Goal: Task Accomplishment & Management: Use online tool/utility

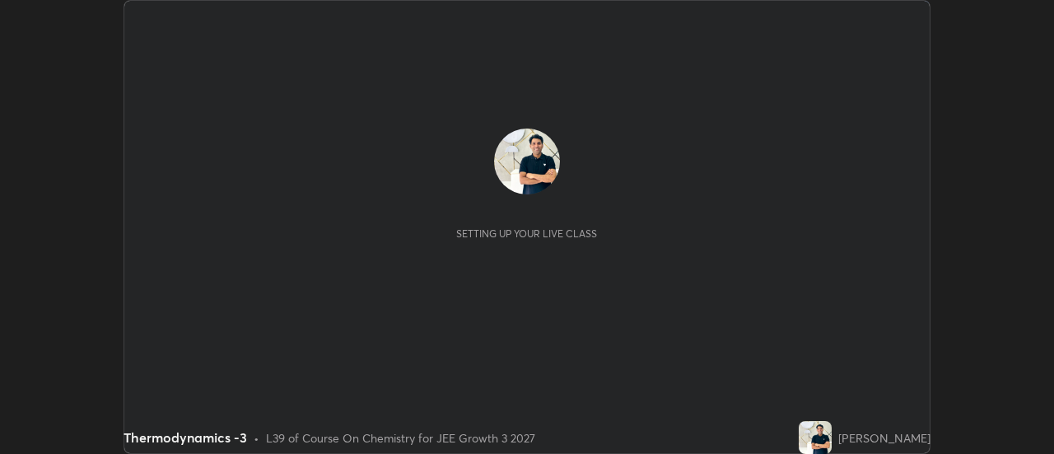
scroll to position [454, 1053]
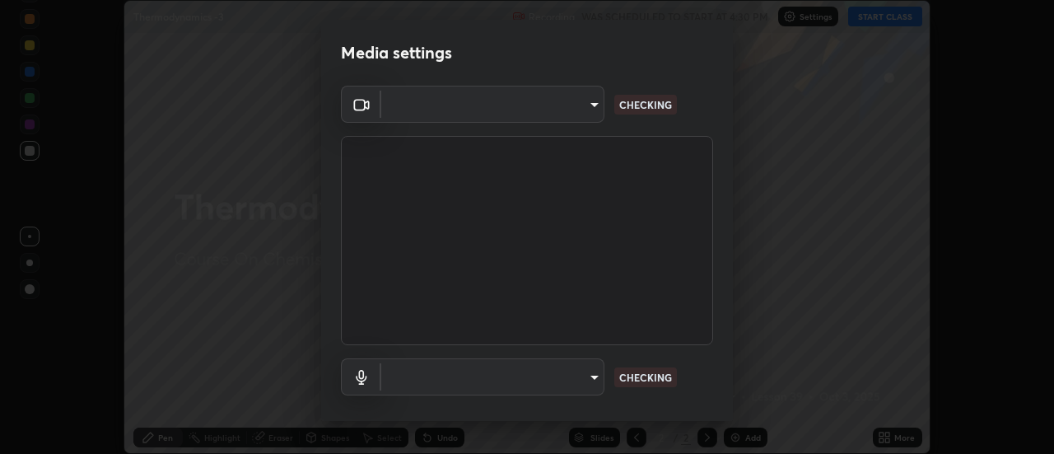
type input "bb472acd43814c493e76e7b6f69679a6546984a9169f098bd099272128ff4822"
type input "communications"
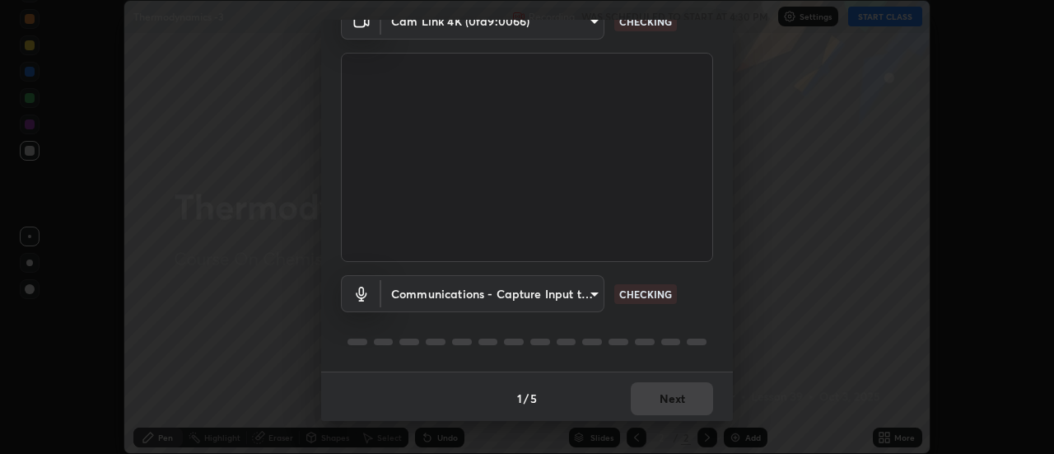
scroll to position [86, 0]
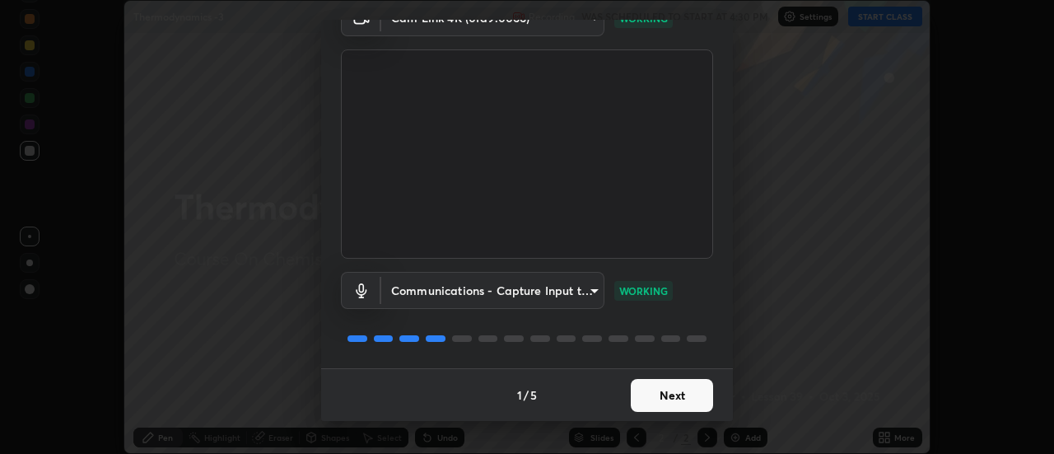
click at [686, 396] on button "Next" at bounding box center [671, 395] width 82 height 33
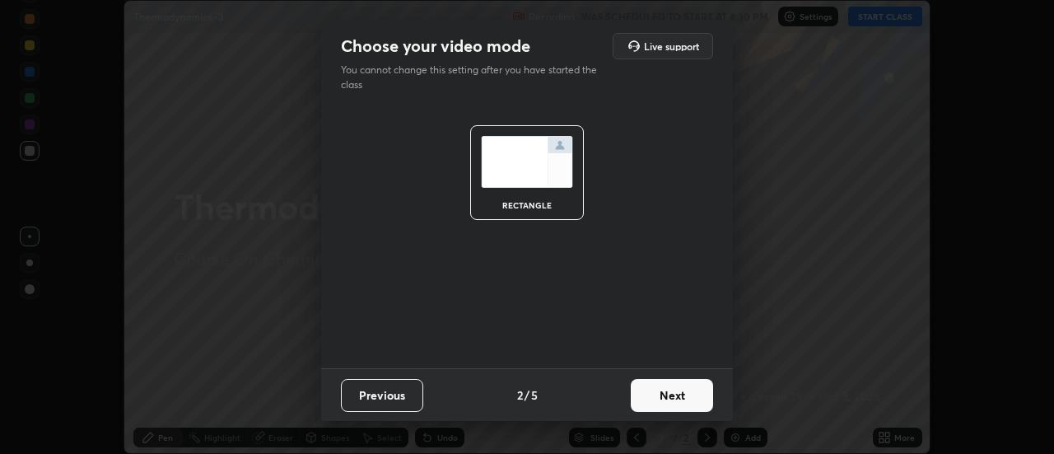
scroll to position [0, 0]
click at [687, 398] on button "Next" at bounding box center [671, 395] width 82 height 33
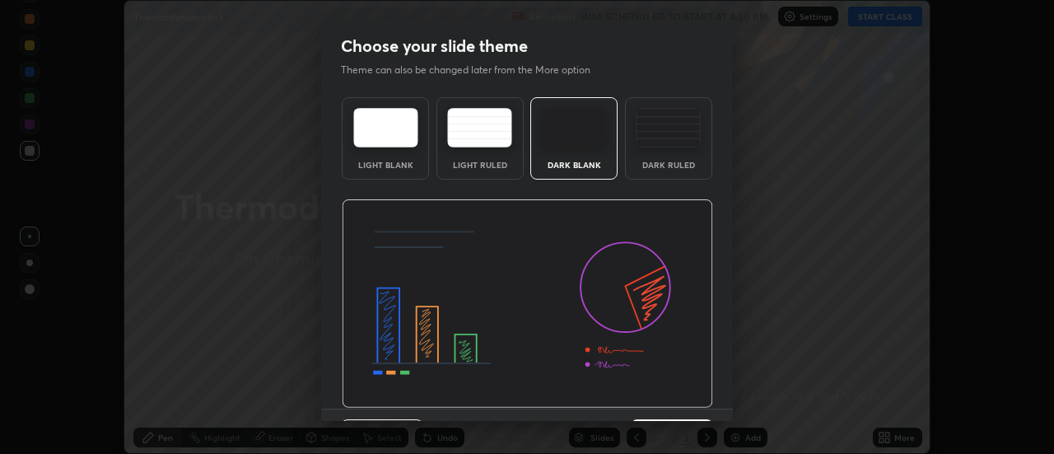
scroll to position [40, 0]
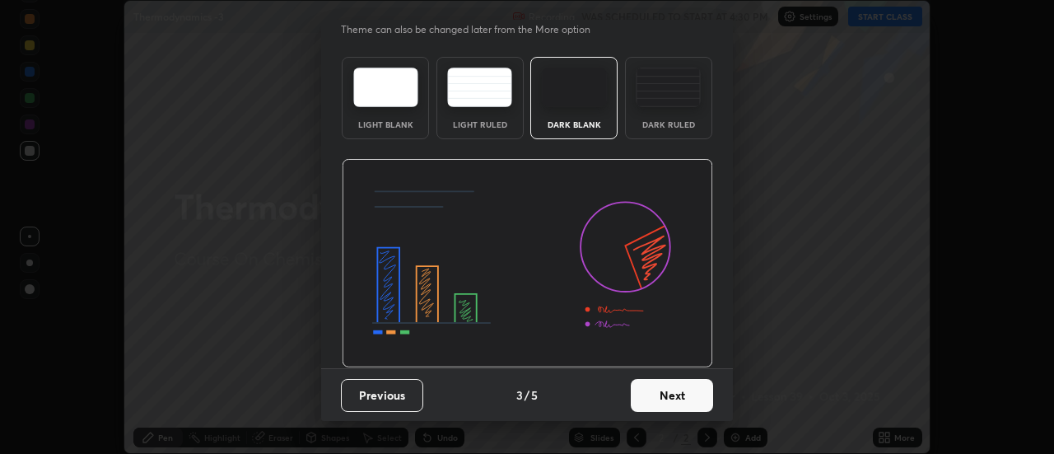
click at [688, 393] on button "Next" at bounding box center [671, 395] width 82 height 33
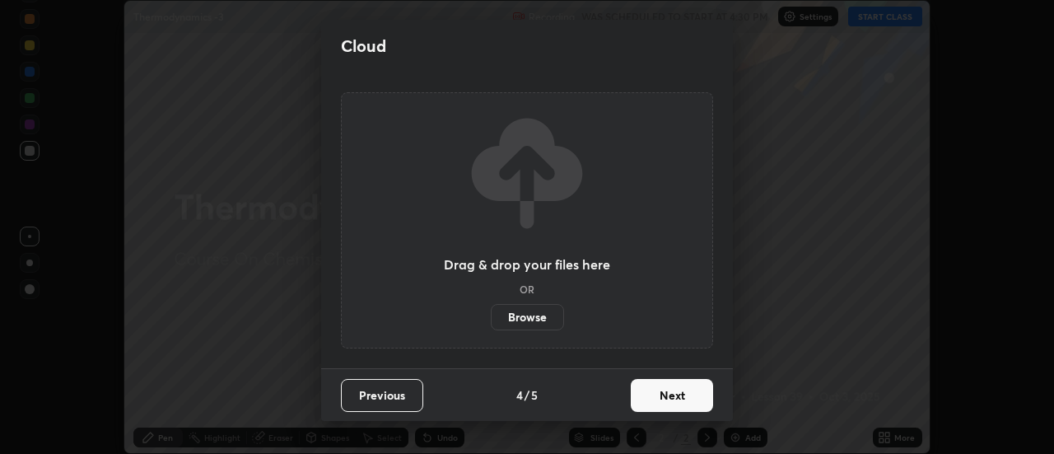
click at [691, 397] on button "Next" at bounding box center [671, 395] width 82 height 33
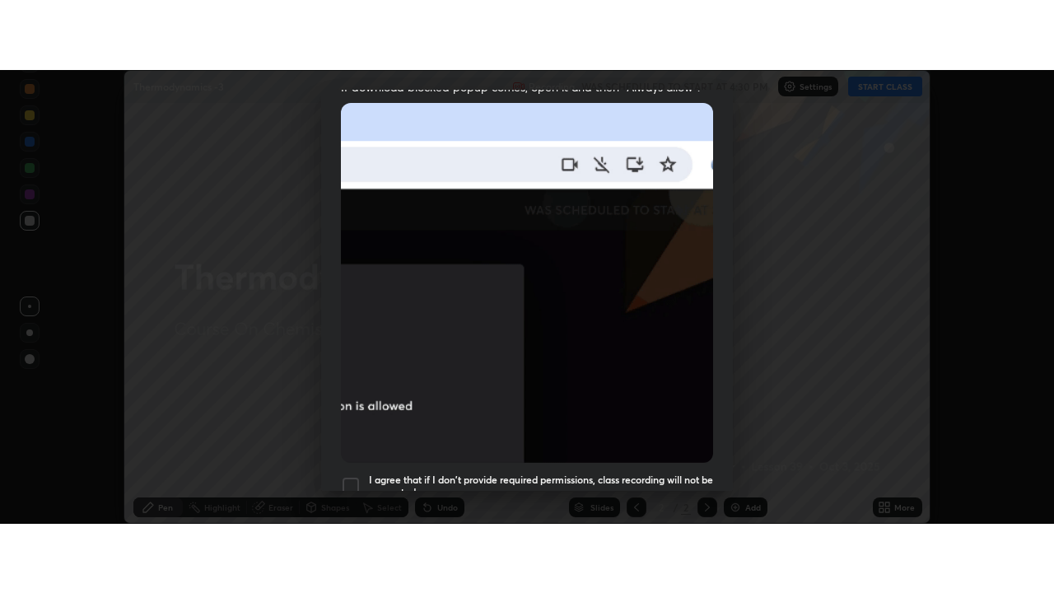
scroll to position [422, 0]
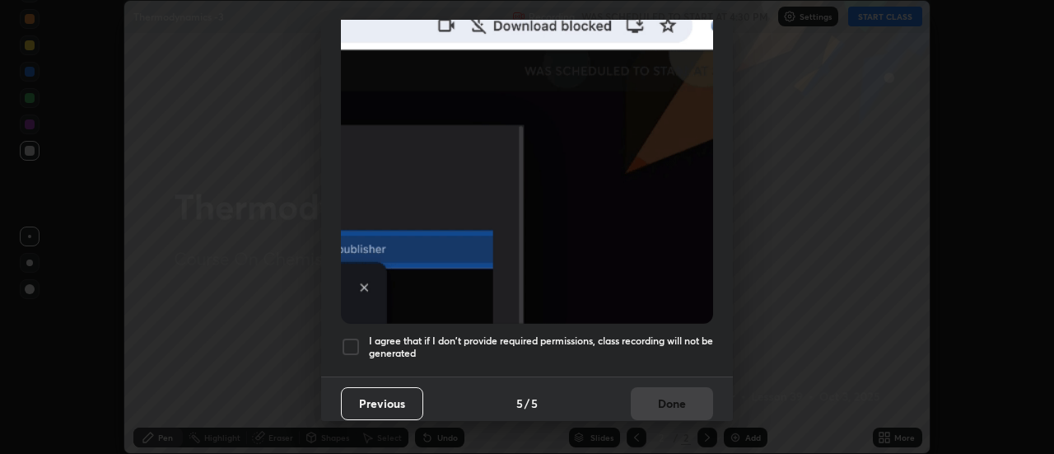
click at [676, 334] on h5 "I agree that if I don't provide required permissions, class recording will not …" at bounding box center [541, 347] width 344 height 26
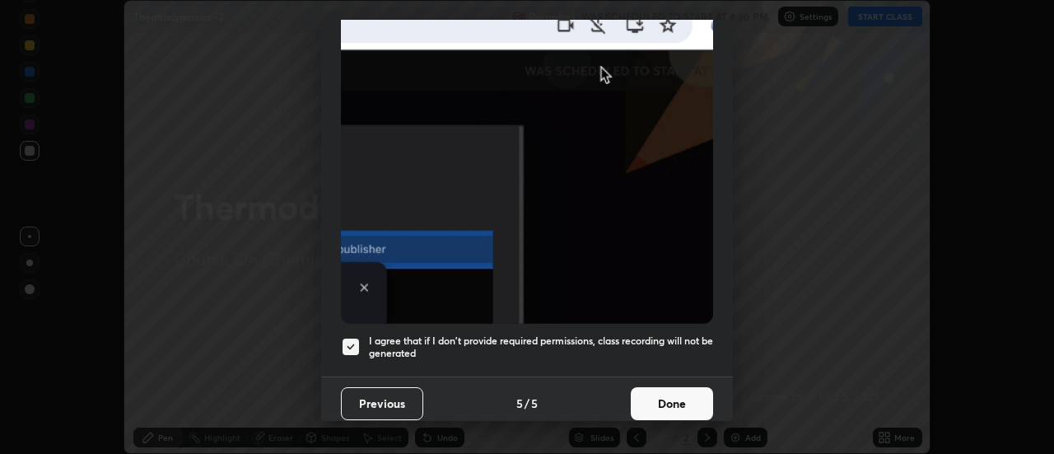
click at [681, 394] on button "Done" at bounding box center [671, 403] width 82 height 33
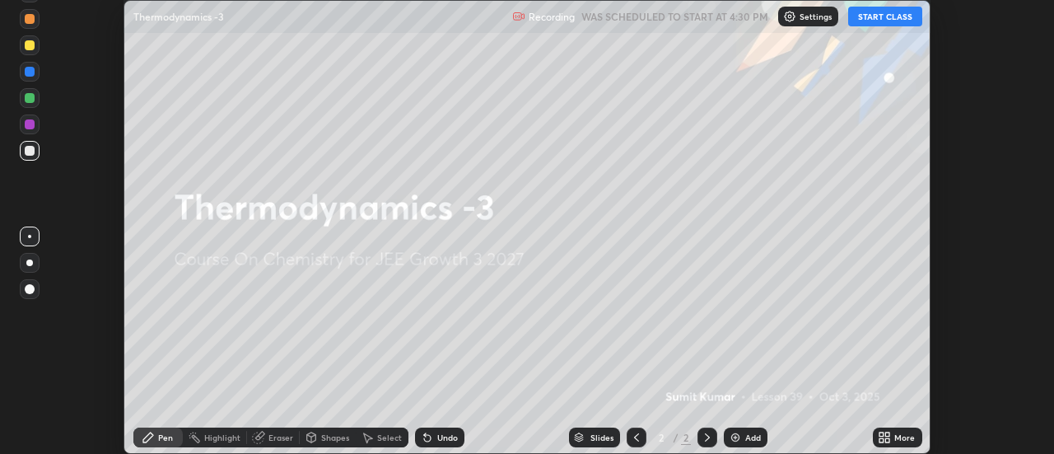
click at [887, 434] on icon at bounding box center [888, 434] width 4 height 4
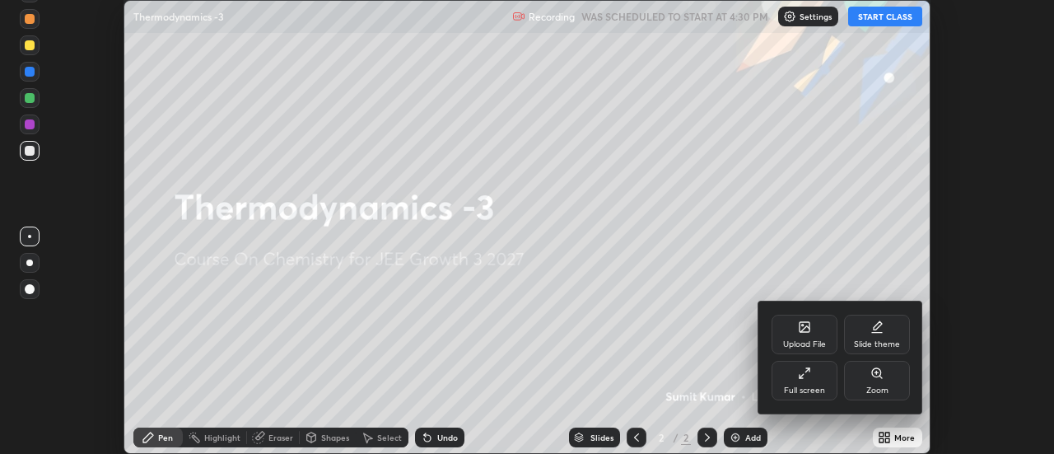
click at [812, 376] on div "Full screen" at bounding box center [804, 381] width 66 height 40
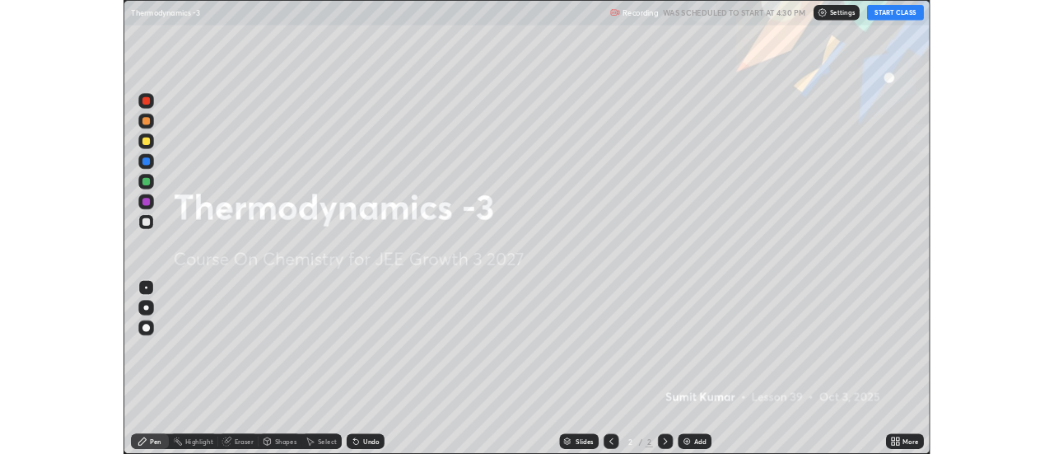
scroll to position [593, 1054]
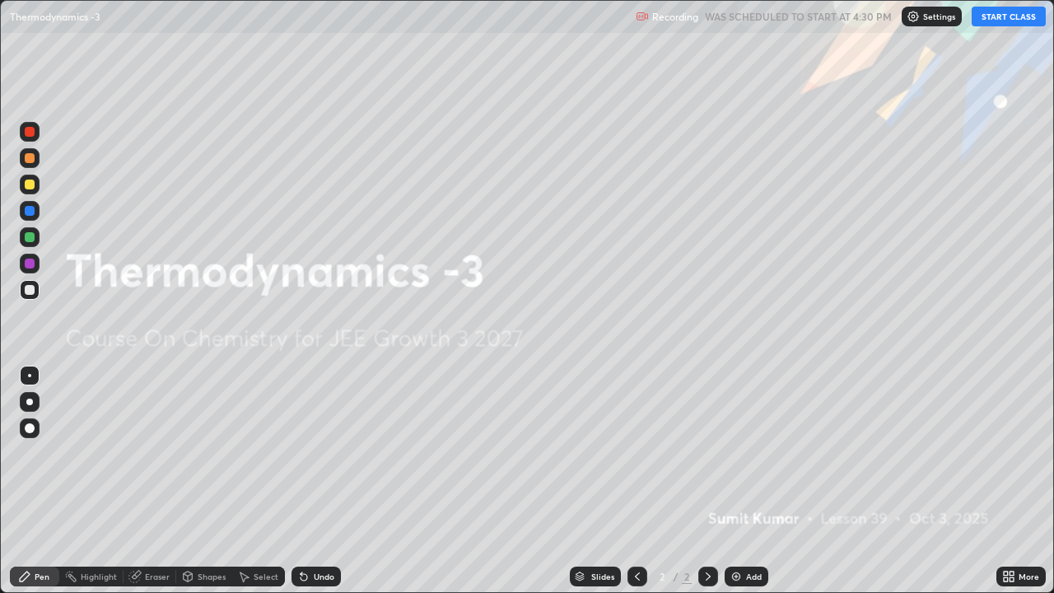
click at [1001, 20] on button "START CLASS" at bounding box center [1008, 17] width 74 height 20
click at [732, 453] on img at bounding box center [735, 576] width 13 height 13
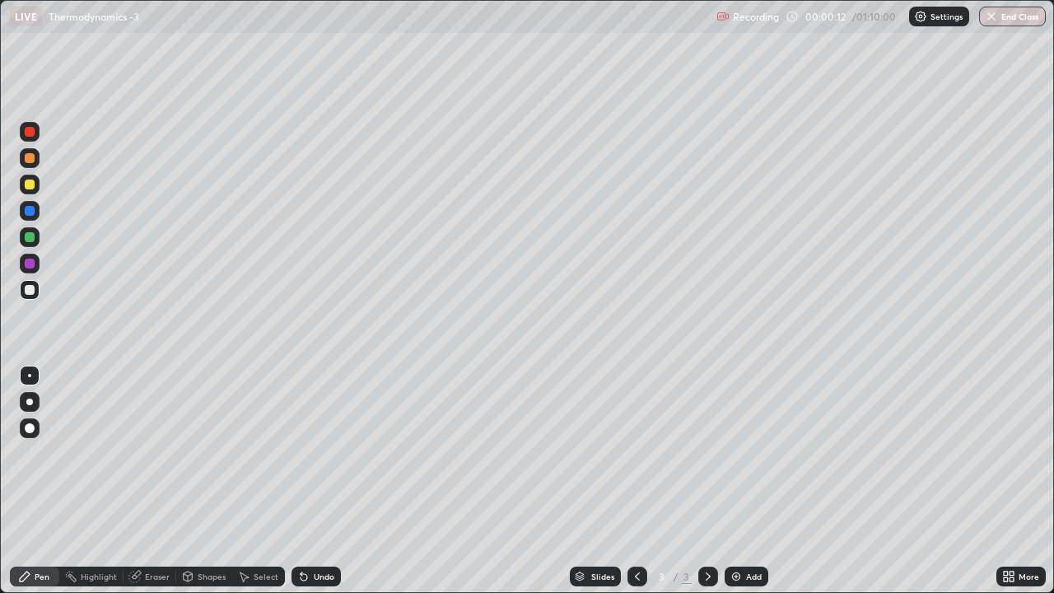
click at [30, 183] on div at bounding box center [30, 184] width 10 height 10
click at [188, 453] on icon at bounding box center [188, 578] width 0 height 6
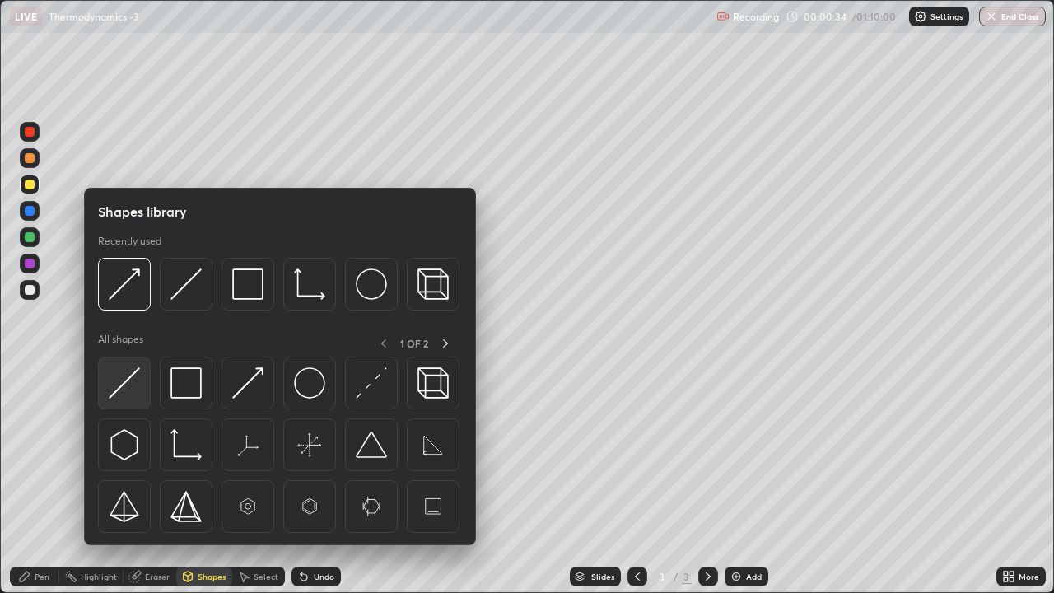
click at [129, 378] on img at bounding box center [124, 382] width 31 height 31
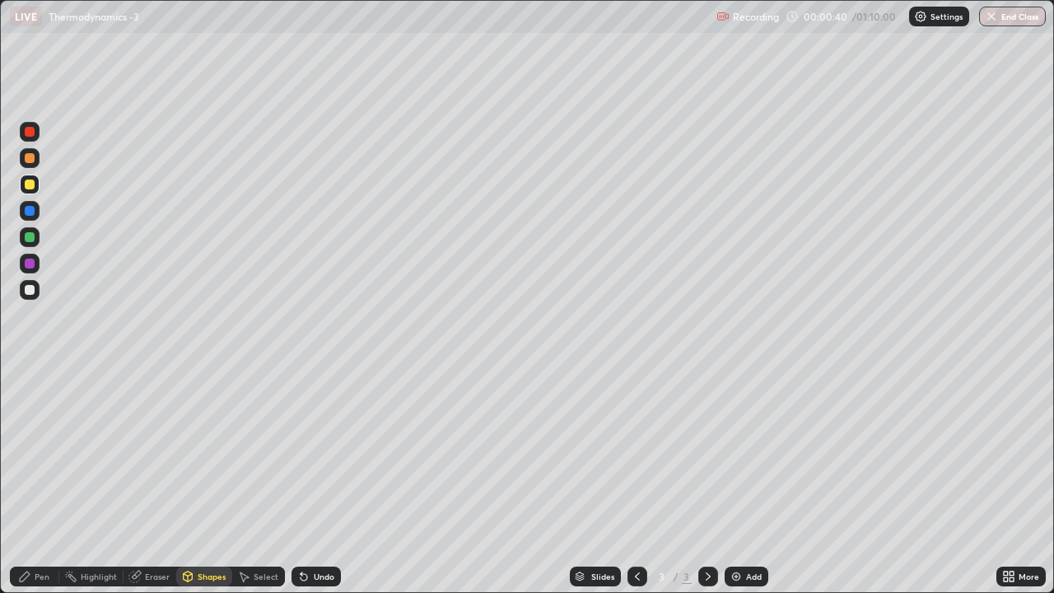
click at [30, 291] on div at bounding box center [30, 290] width 10 height 10
click at [307, 453] on icon at bounding box center [303, 576] width 13 height 13
click at [36, 453] on div "Pen" at bounding box center [42, 576] width 15 height 8
click at [145, 453] on div "Eraser" at bounding box center [157, 576] width 25 height 8
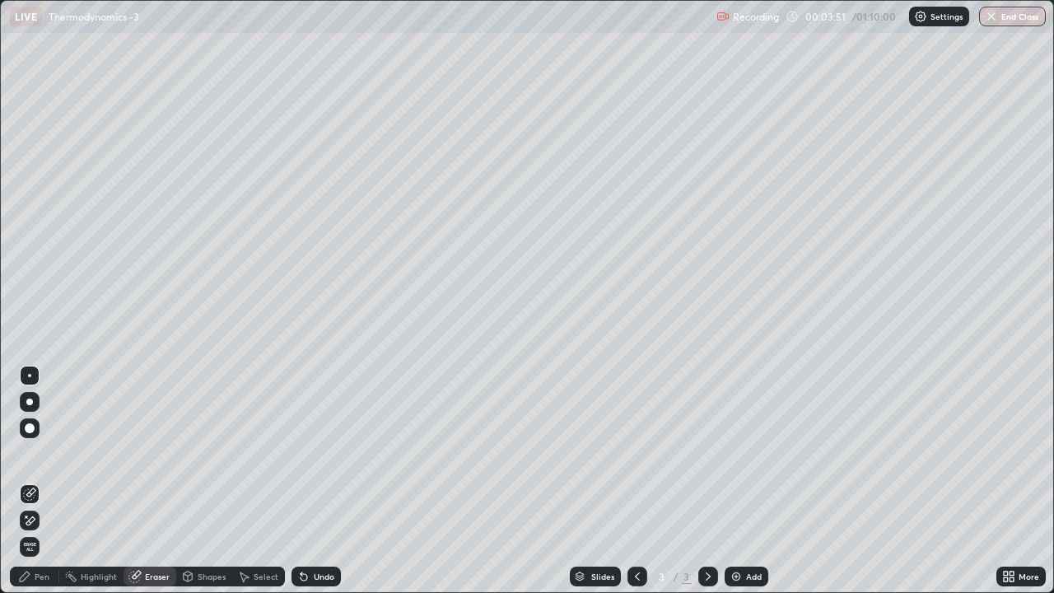
click at [38, 453] on div "Pen" at bounding box center [42, 576] width 15 height 8
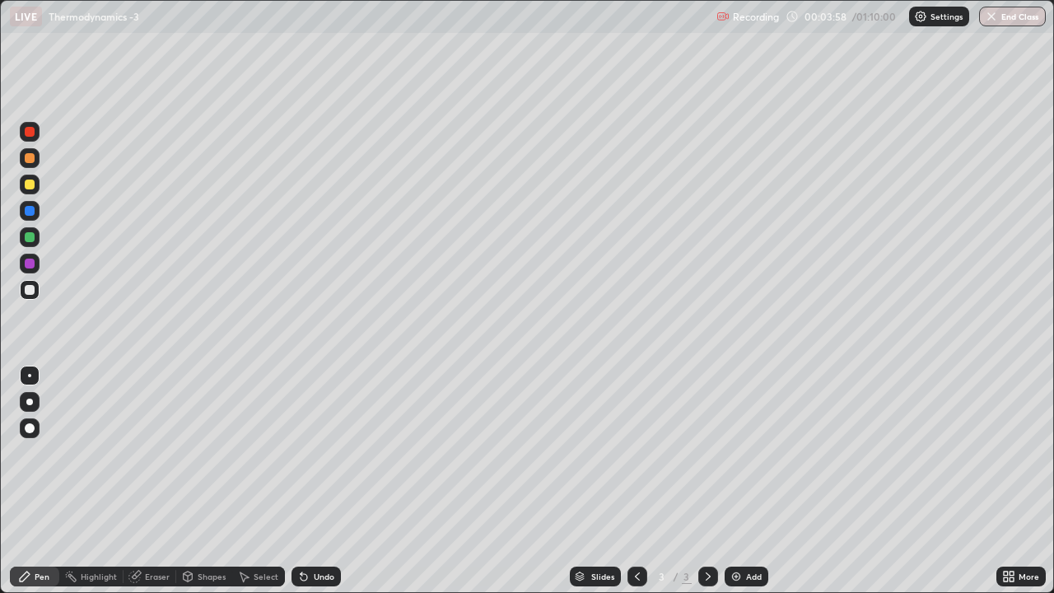
click at [300, 453] on icon at bounding box center [303, 576] width 13 height 13
click at [300, 453] on icon at bounding box center [303, 577] width 7 height 7
click at [33, 186] on div at bounding box center [30, 184] width 10 height 10
click at [301, 453] on icon at bounding box center [303, 577] width 7 height 7
click at [302, 453] on icon at bounding box center [303, 577] width 7 height 7
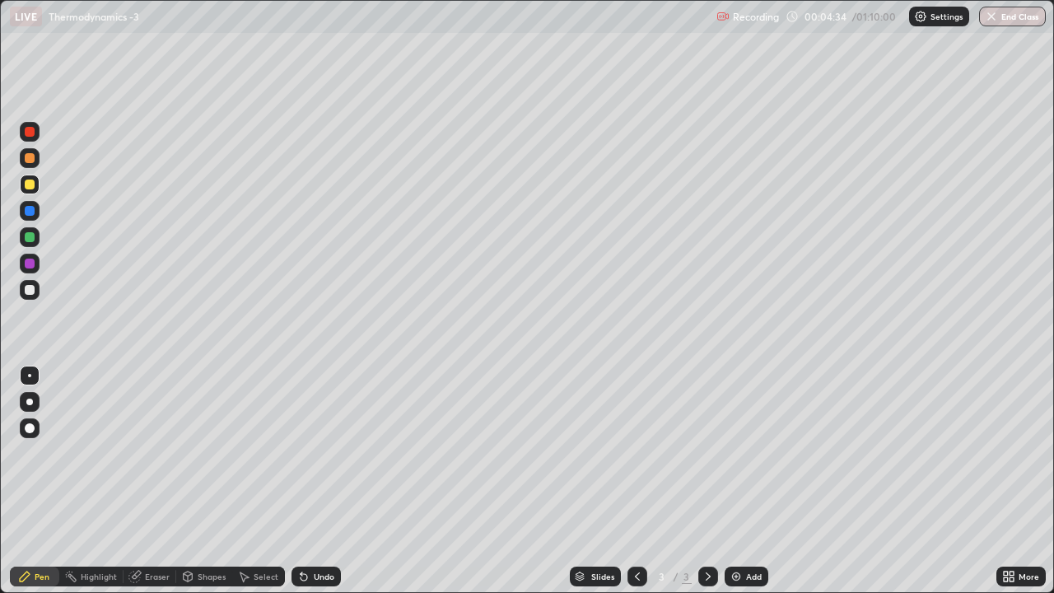
click at [198, 453] on div "Shapes" at bounding box center [212, 576] width 28 height 8
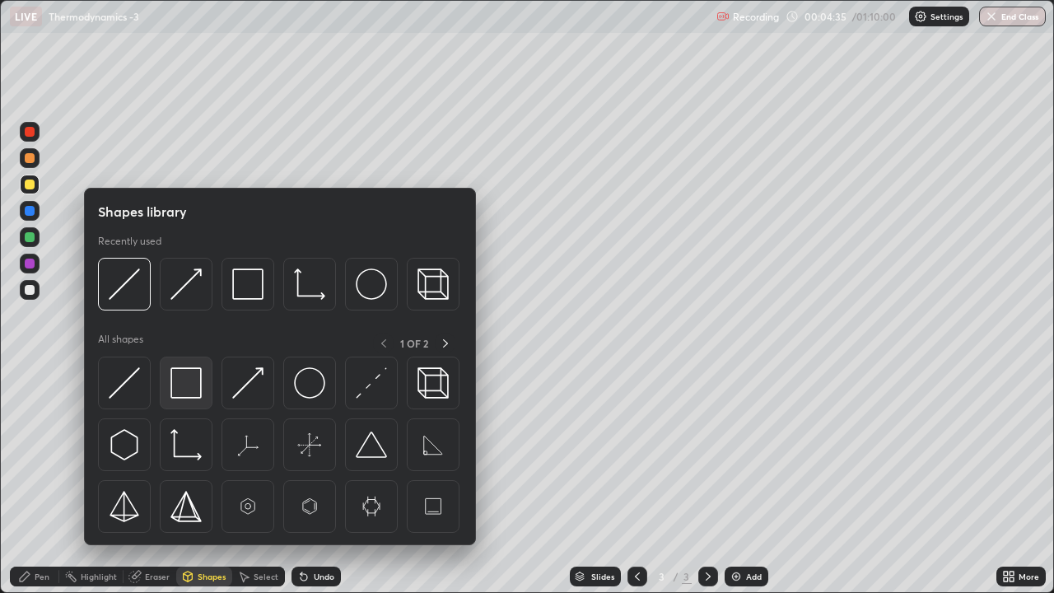
click at [193, 385] on img at bounding box center [185, 382] width 31 height 31
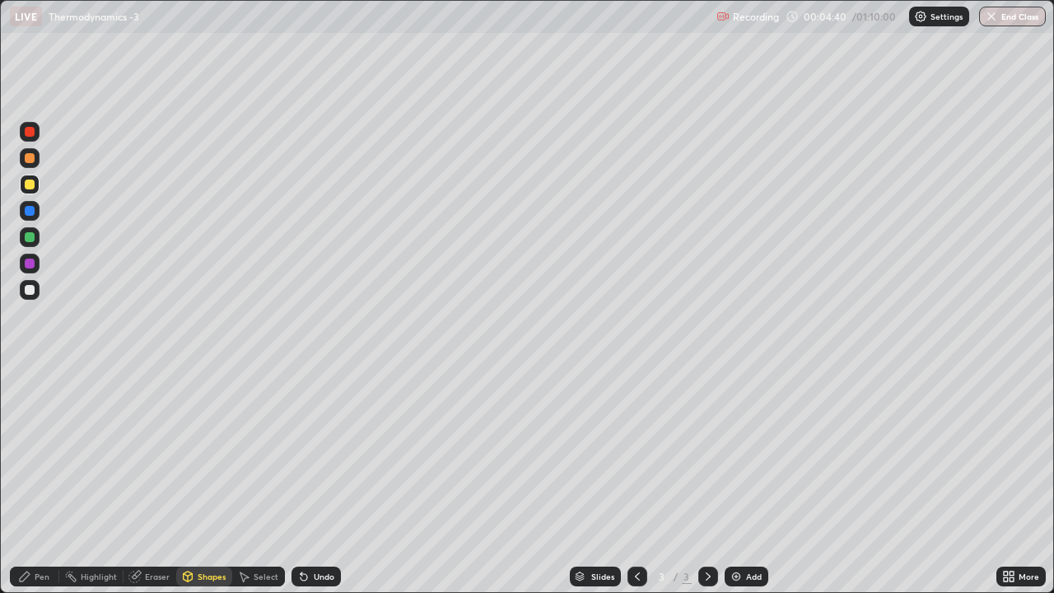
click at [202, 453] on div "Shapes" at bounding box center [212, 576] width 28 height 8
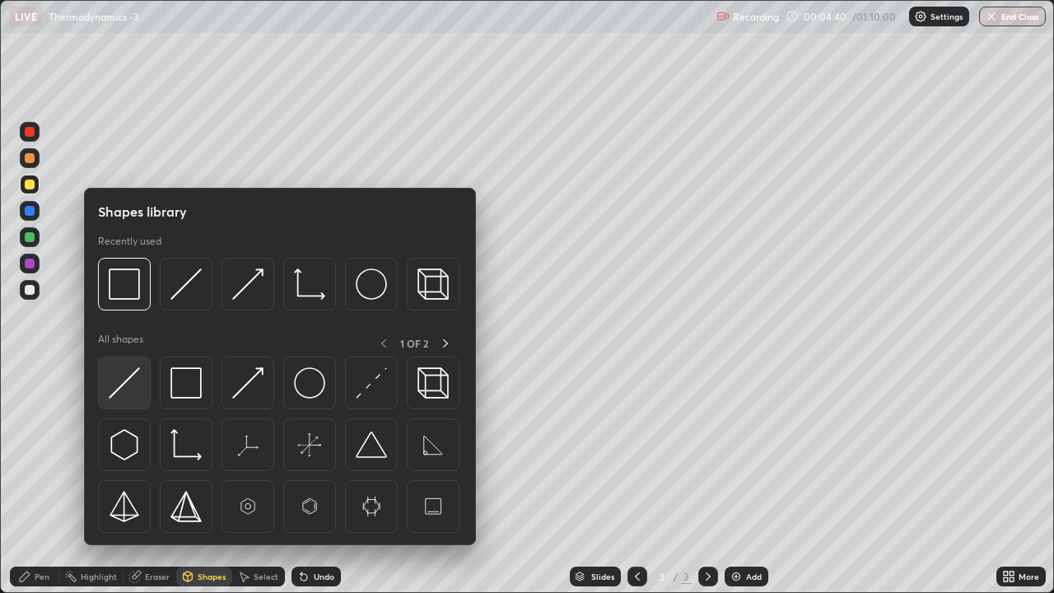
click at [128, 387] on img at bounding box center [124, 382] width 31 height 31
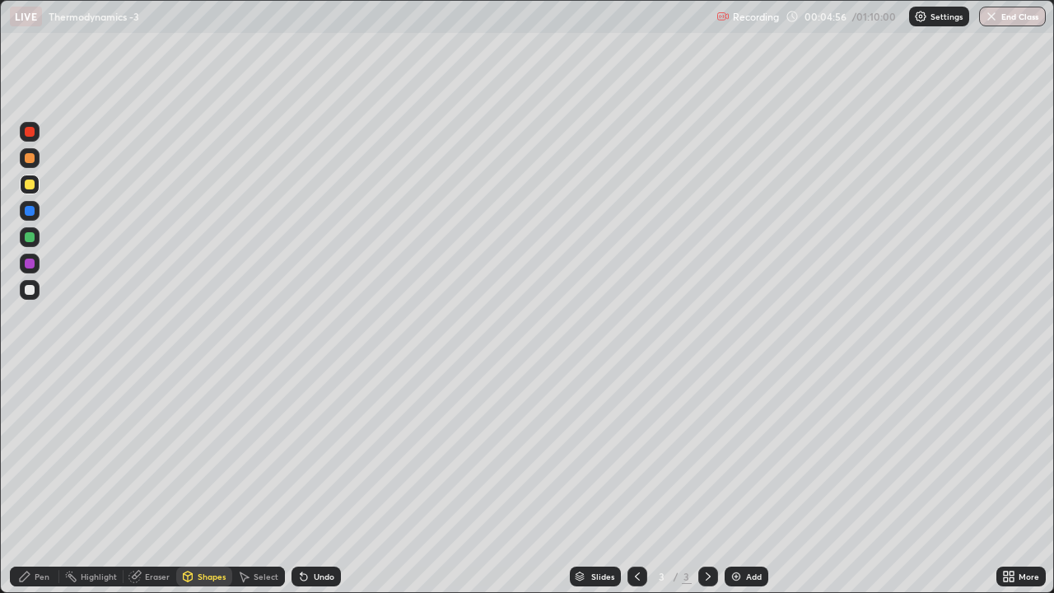
click at [44, 453] on div "Pen" at bounding box center [42, 576] width 15 height 8
click at [34, 292] on div at bounding box center [30, 290] width 20 height 20
click at [314, 453] on div "Undo" at bounding box center [324, 576] width 21 height 8
click at [30, 186] on div at bounding box center [30, 184] width 10 height 10
click at [739, 453] on img at bounding box center [735, 576] width 13 height 13
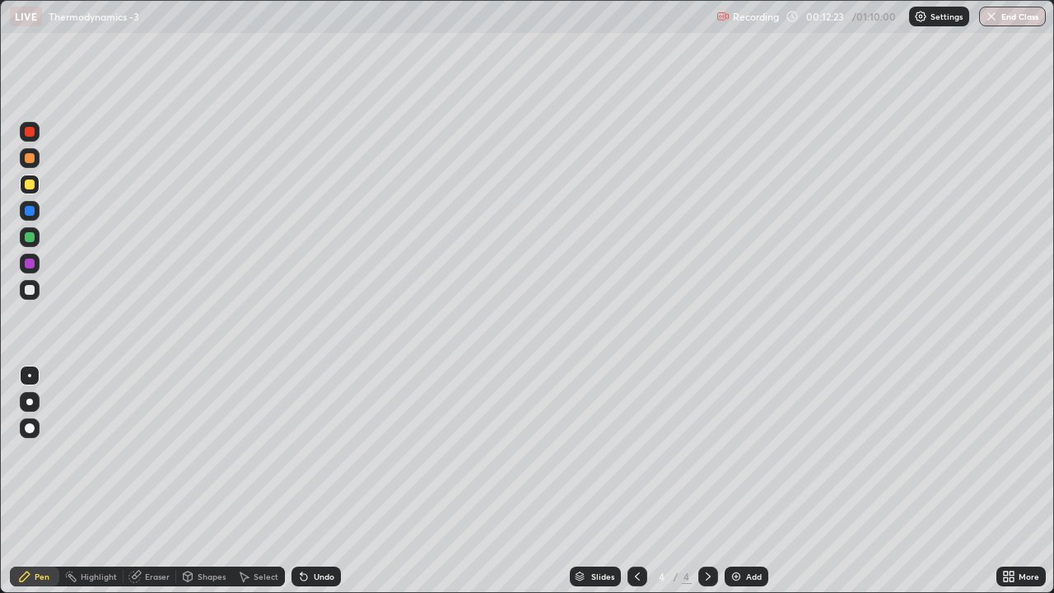
click at [195, 453] on div "Shapes" at bounding box center [204, 576] width 56 height 20
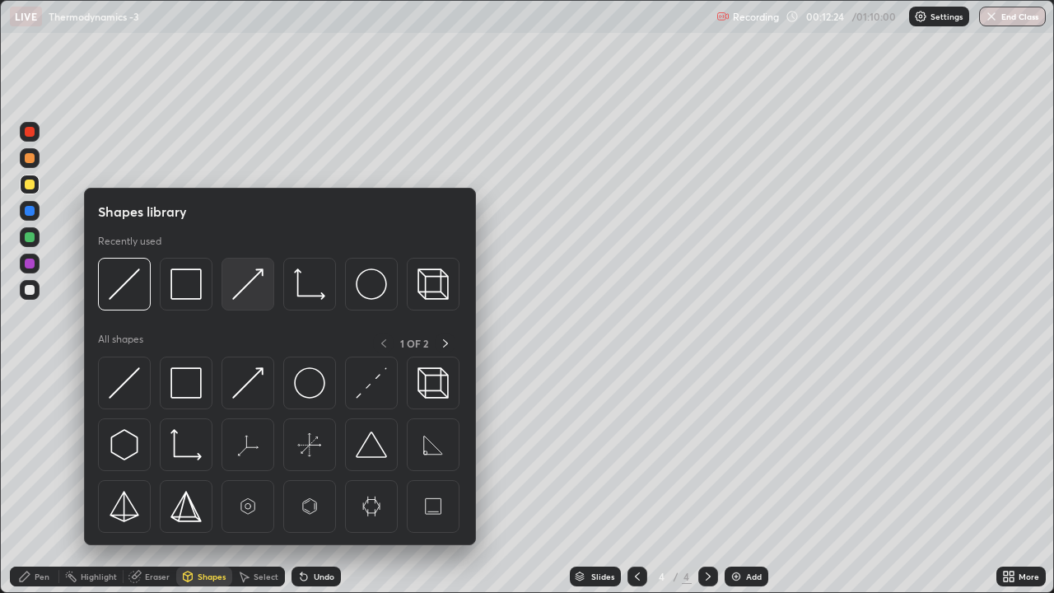
click at [240, 290] on img at bounding box center [247, 283] width 31 height 31
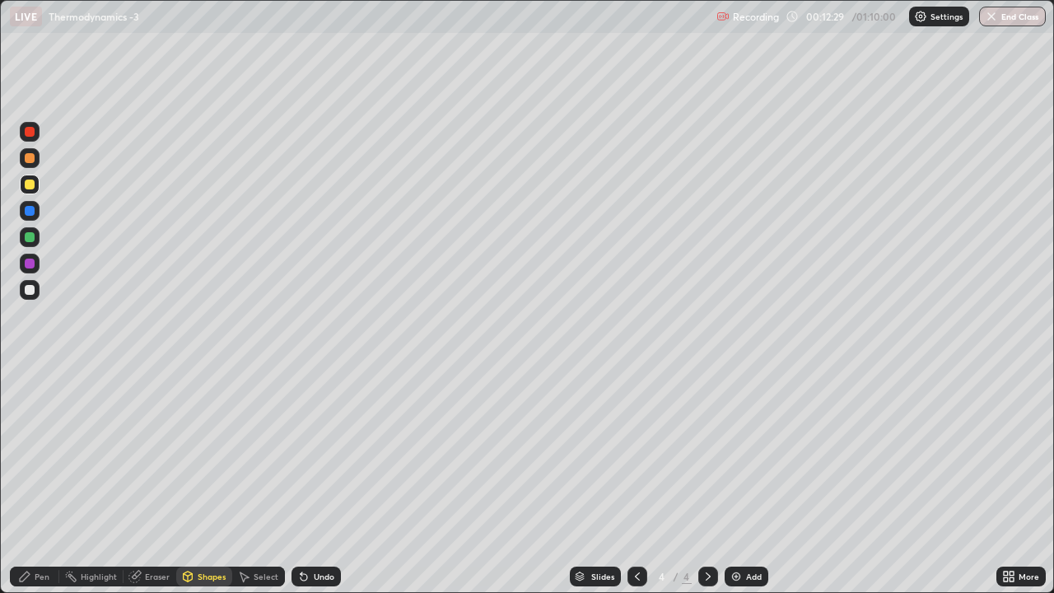
click at [27, 239] on div at bounding box center [30, 237] width 10 height 10
click at [300, 453] on icon at bounding box center [303, 577] width 7 height 7
click at [35, 453] on div "Pen" at bounding box center [42, 576] width 15 height 8
click at [635, 453] on icon at bounding box center [636, 576] width 13 height 13
click at [706, 453] on icon at bounding box center [707, 576] width 13 height 13
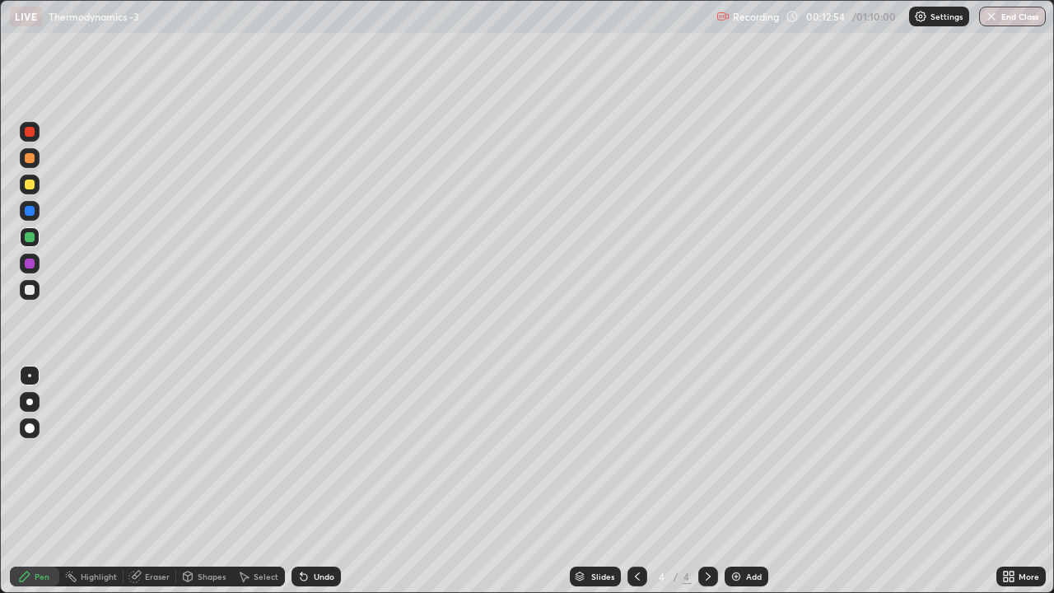
click at [26, 184] on div at bounding box center [30, 184] width 10 height 10
click at [195, 453] on div "Shapes" at bounding box center [204, 576] width 56 height 20
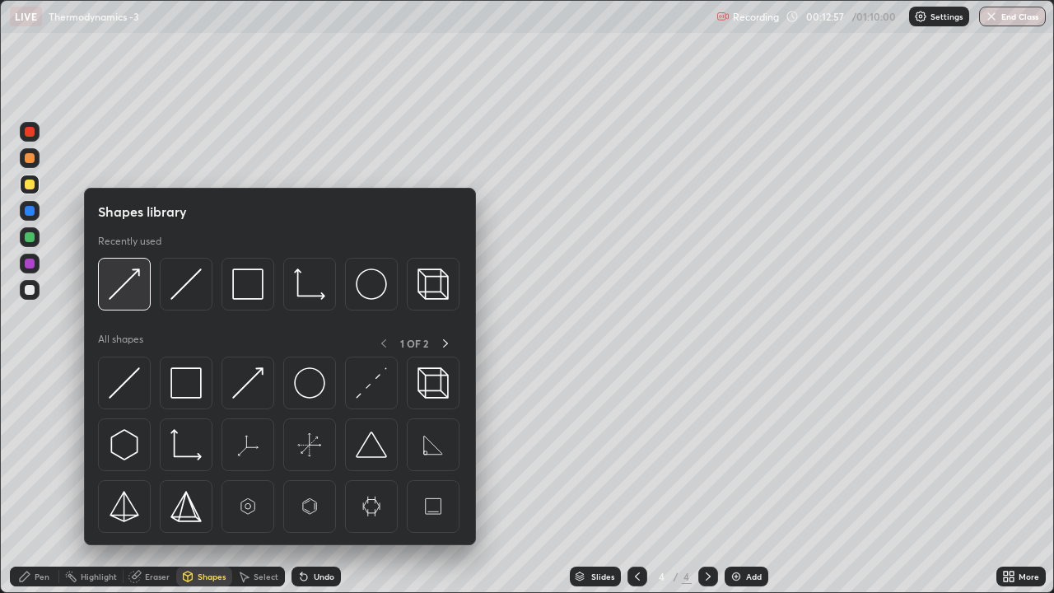
click at [119, 291] on img at bounding box center [124, 283] width 31 height 31
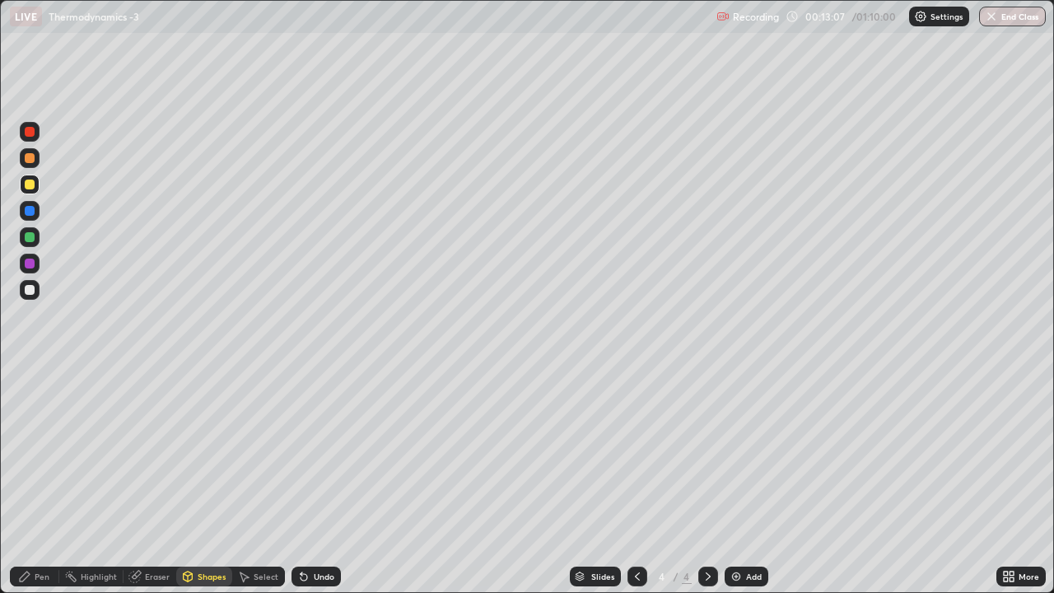
click at [25, 240] on div at bounding box center [30, 237] width 10 height 10
click at [31, 453] on icon at bounding box center [24, 576] width 13 height 13
click at [29, 185] on div at bounding box center [30, 184] width 10 height 10
click at [26, 291] on div at bounding box center [30, 290] width 10 height 10
click at [635, 453] on icon at bounding box center [636, 576] width 13 height 13
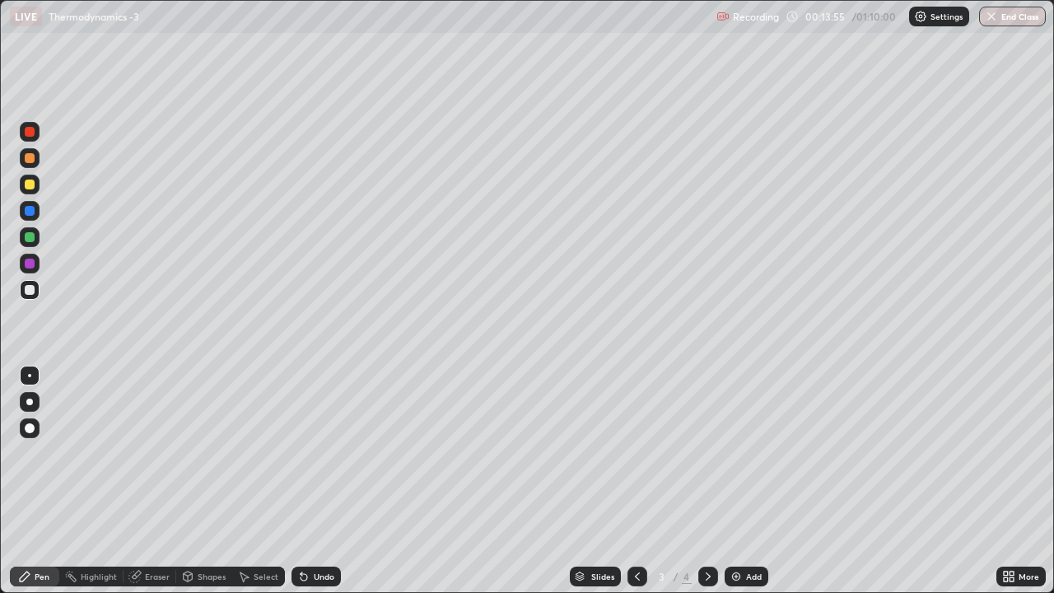
click at [705, 453] on icon at bounding box center [707, 576] width 13 height 13
click at [638, 453] on icon at bounding box center [636, 576] width 13 height 13
click at [706, 453] on icon at bounding box center [707, 576] width 13 height 13
click at [1009, 453] on icon at bounding box center [1011, 573] width 4 height 4
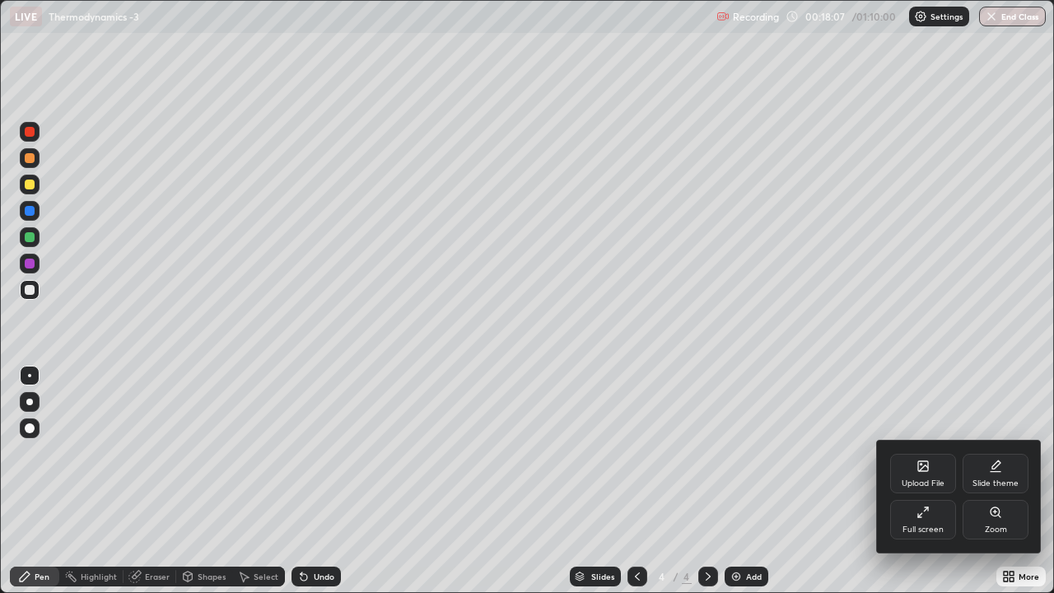
click at [928, 453] on icon at bounding box center [922, 511] width 13 height 13
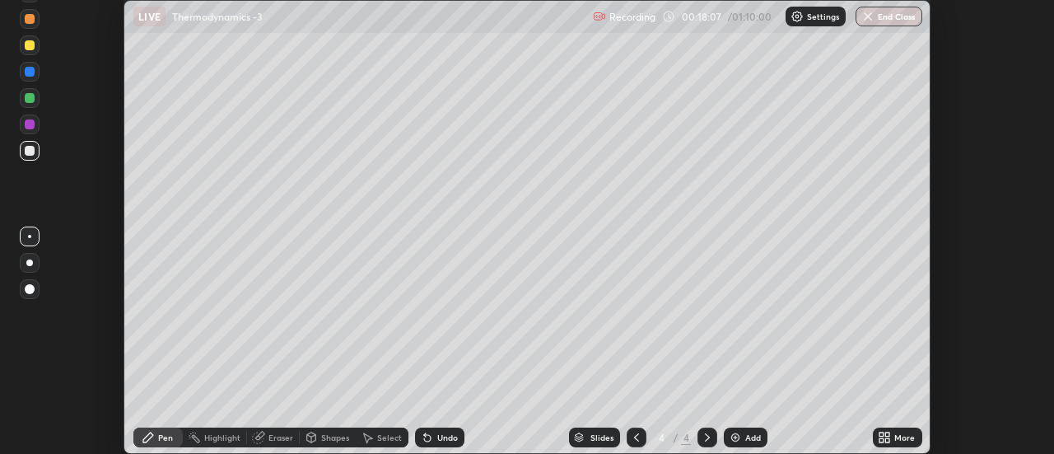
scroll to position [81853, 81253]
click at [882, 435] on icon at bounding box center [881, 434] width 4 height 4
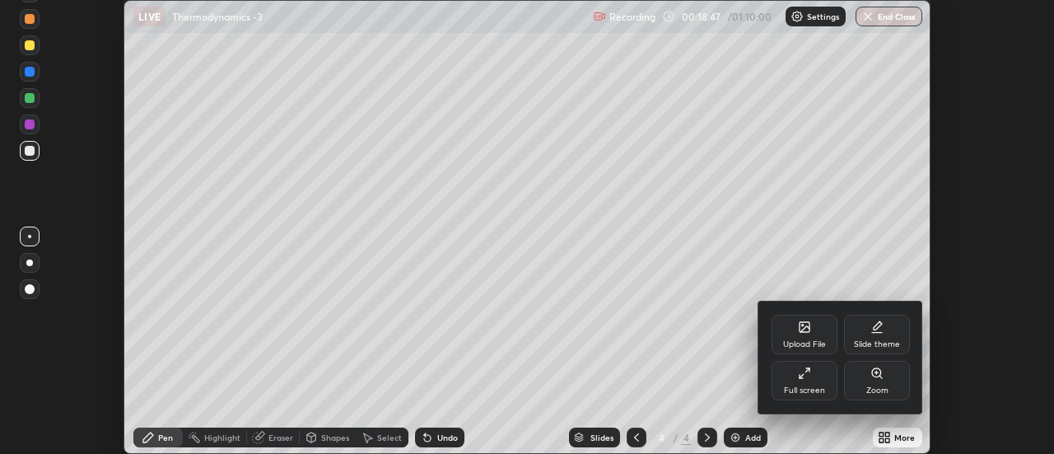
click at [812, 337] on div "Upload File" at bounding box center [804, 334] width 66 height 40
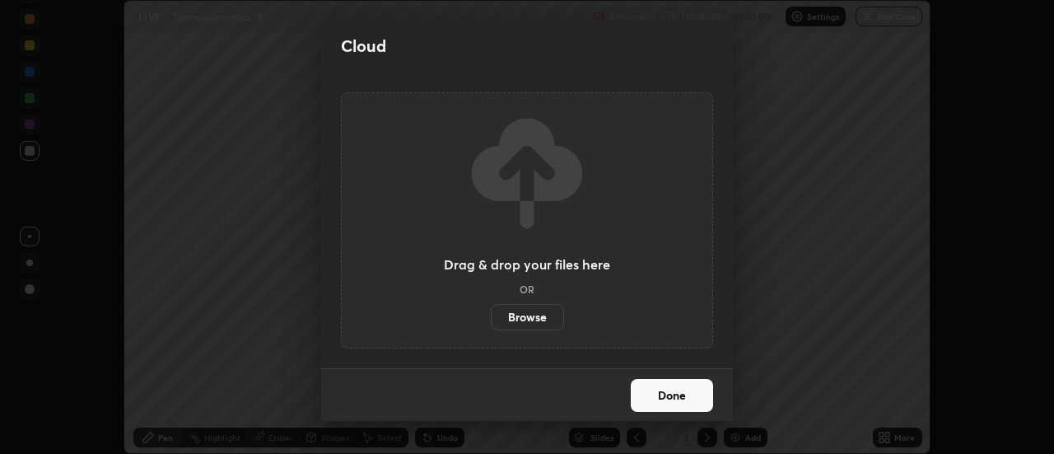
click at [542, 314] on label "Browse" at bounding box center [527, 317] width 73 height 26
click at [491, 314] on input "Browse" at bounding box center [491, 317] width 0 height 26
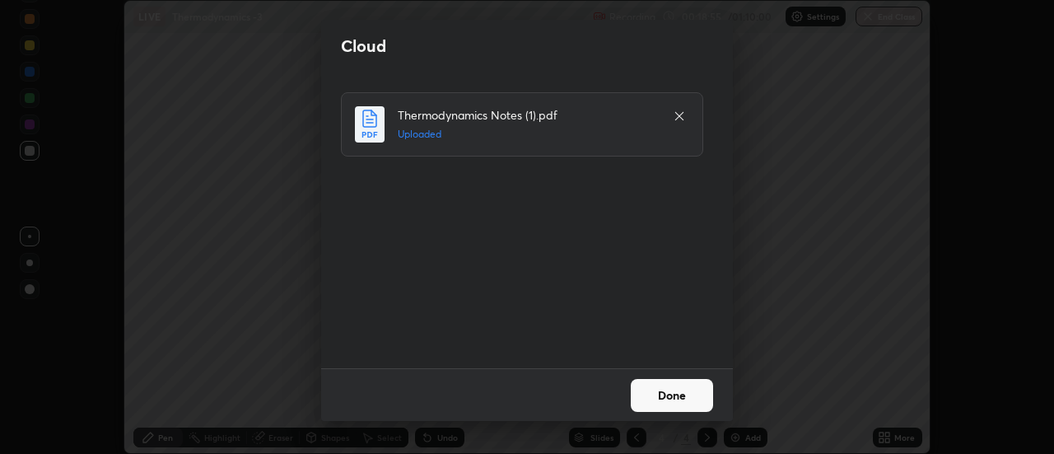
click at [673, 393] on button "Done" at bounding box center [671, 395] width 82 height 33
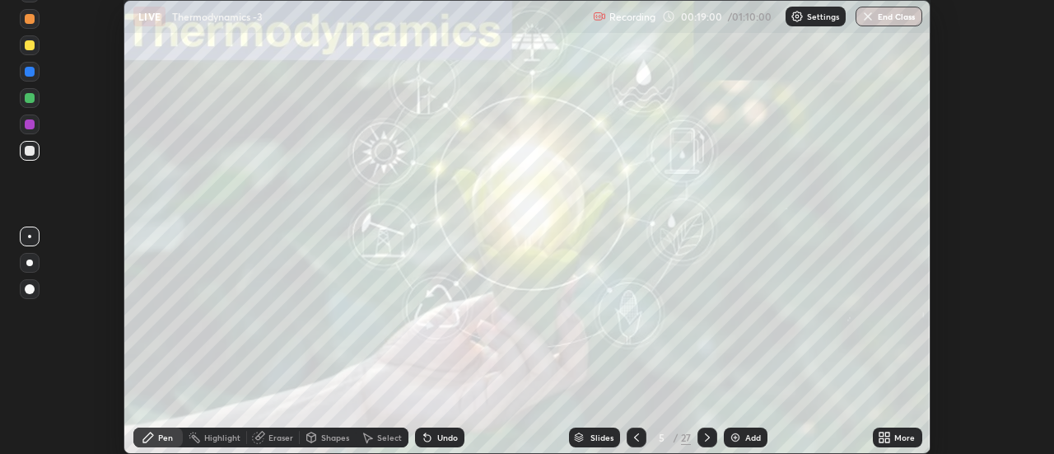
click at [588, 439] on div "Slides" at bounding box center [594, 437] width 51 height 20
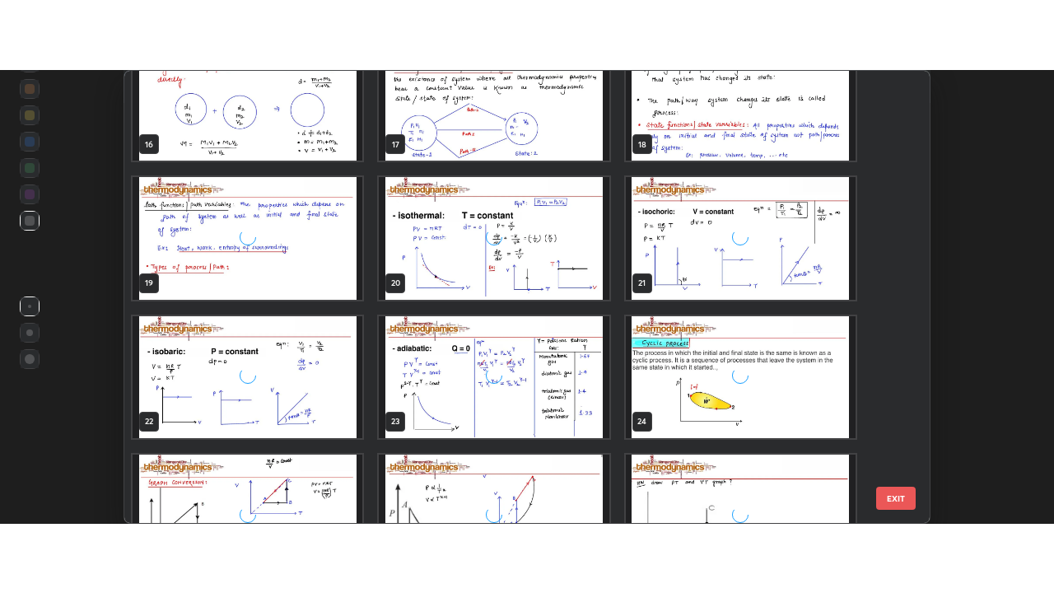
scroll to position [795, 0]
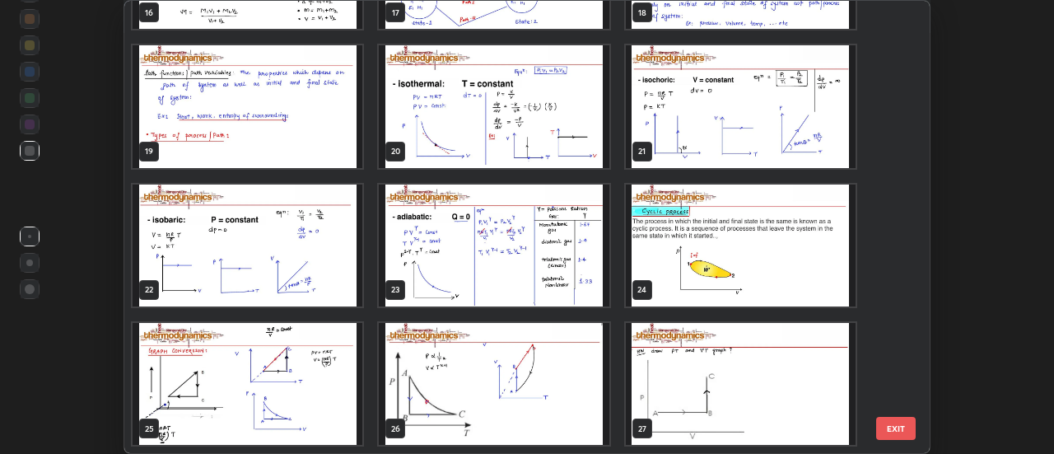
click at [896, 427] on button "EXIT" at bounding box center [896, 427] width 40 height 23
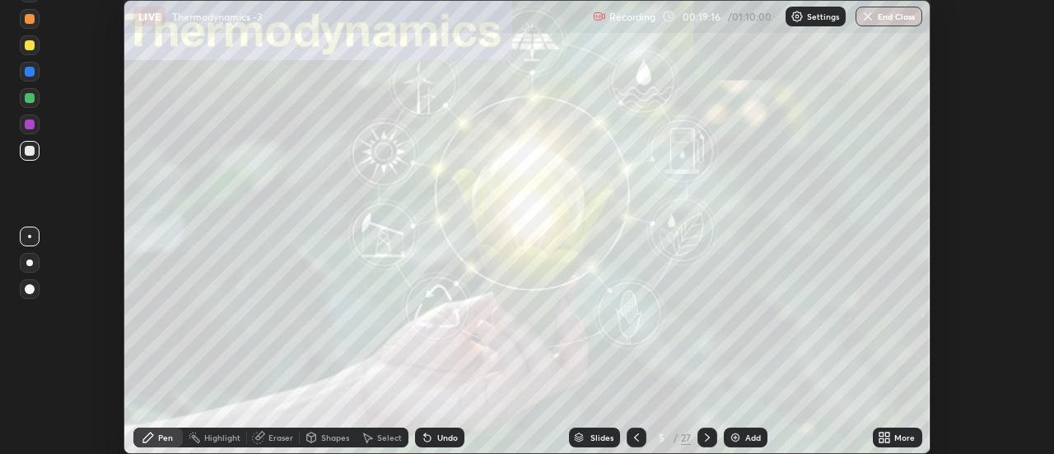
click at [634, 437] on icon at bounding box center [636, 437] width 5 height 8
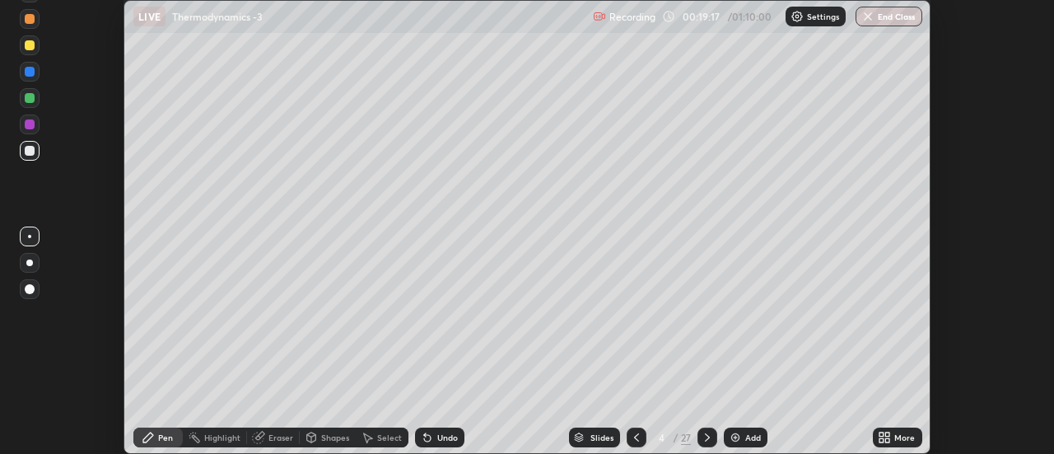
click at [885, 440] on icon at bounding box center [883, 436] width 13 height 13
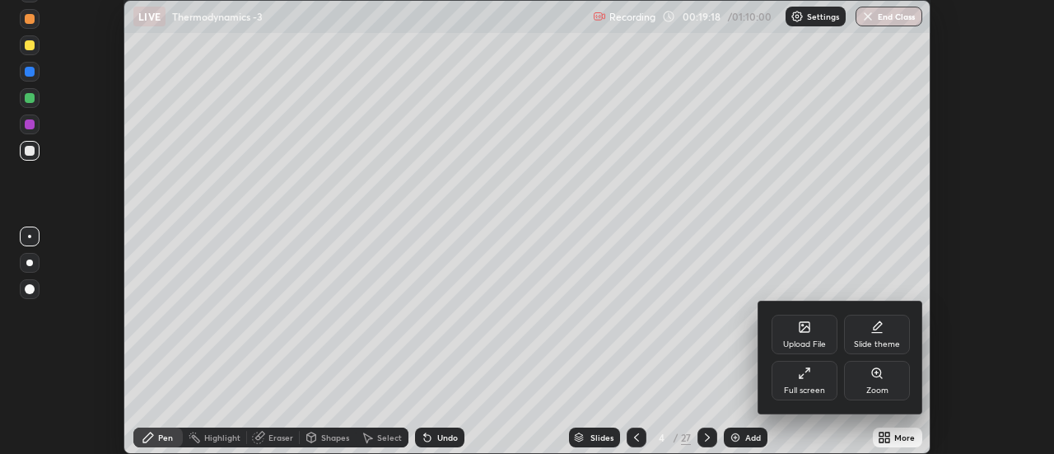
click at [816, 381] on div "Full screen" at bounding box center [804, 381] width 66 height 40
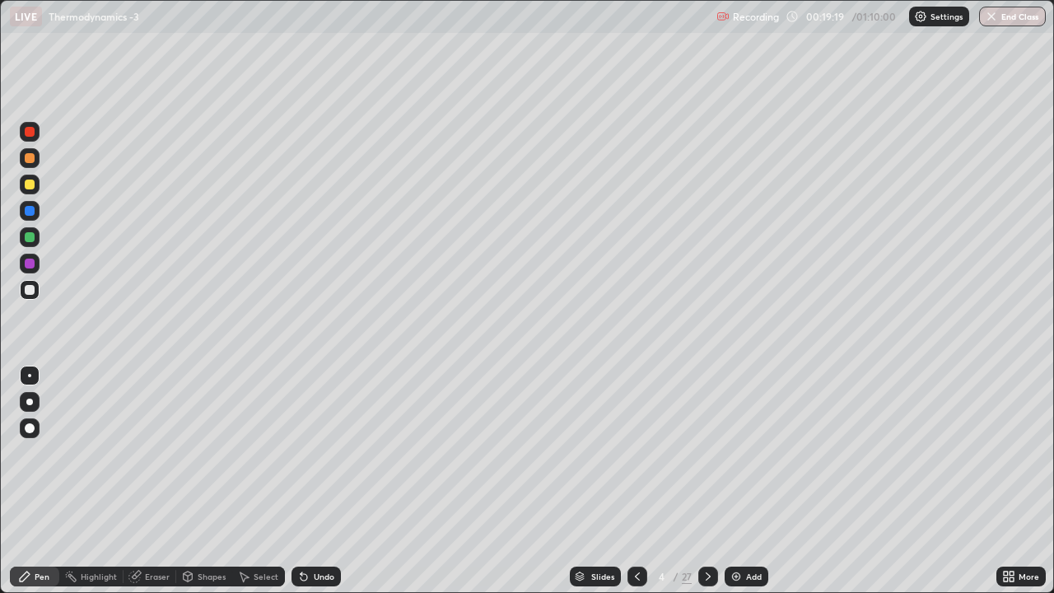
scroll to position [593, 1054]
click at [592, 453] on div "Slides" at bounding box center [602, 576] width 23 height 8
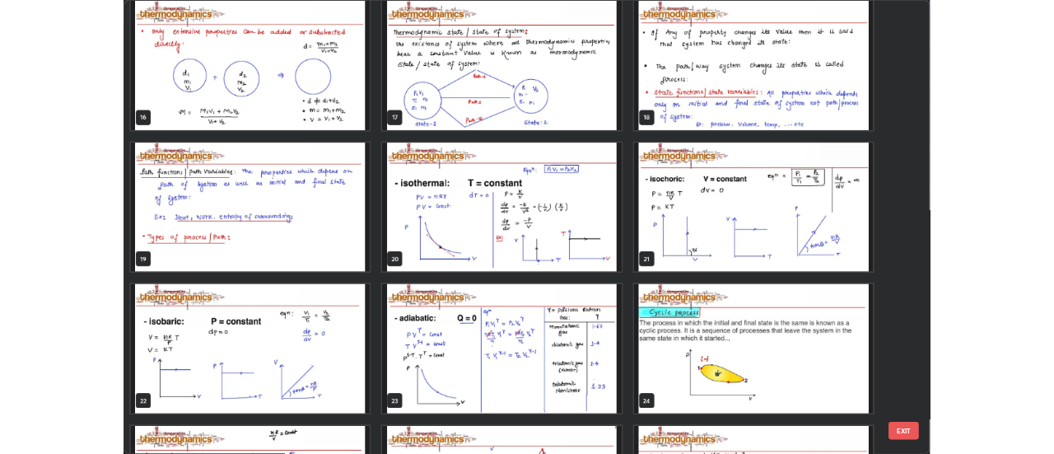
scroll to position [1072, 0]
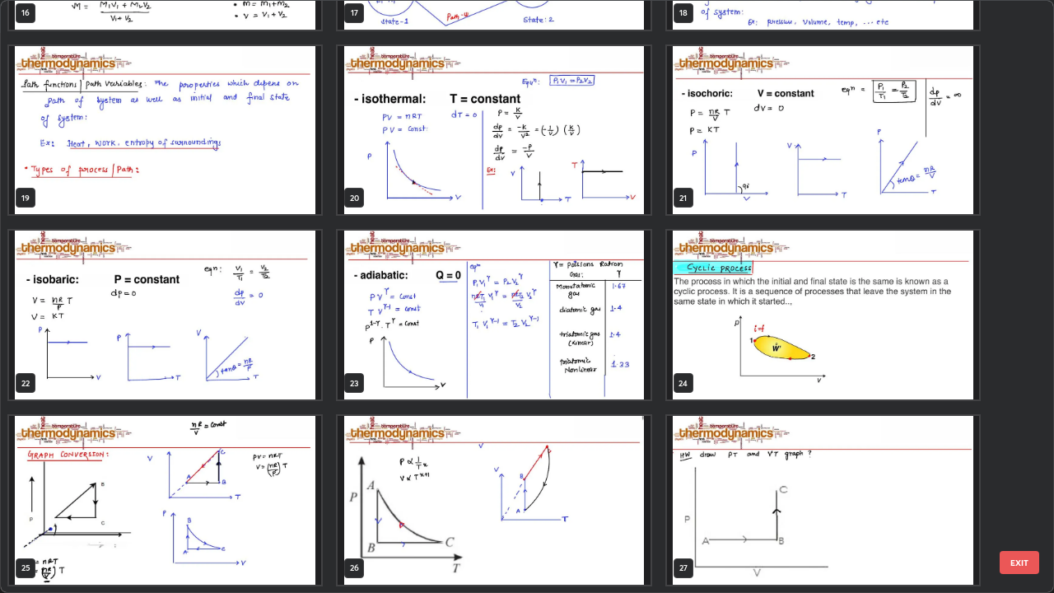
click at [770, 453] on img "grid" at bounding box center [823, 500] width 312 height 169
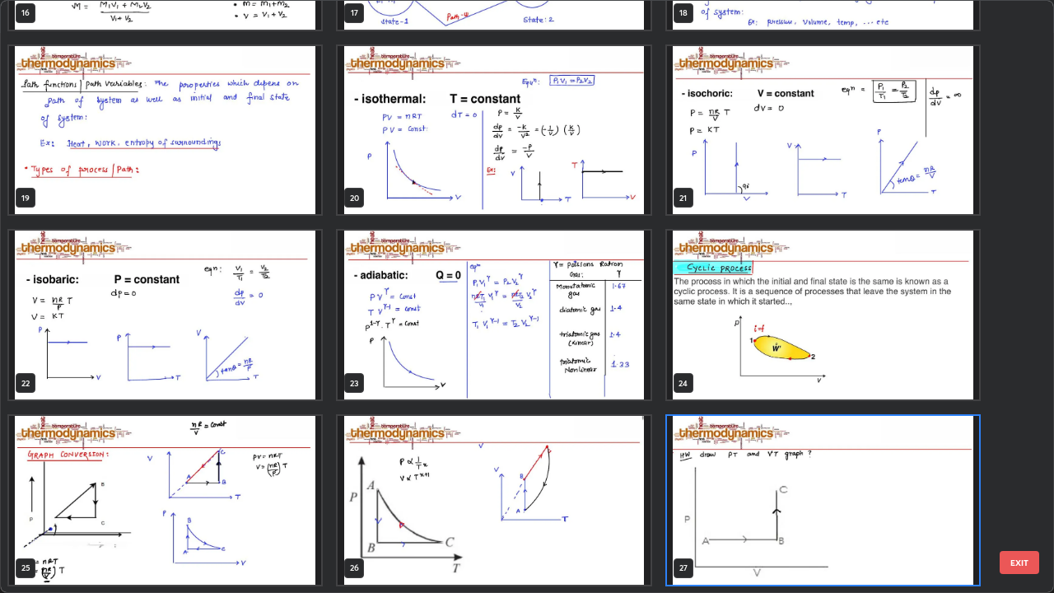
click at [768, 453] on img "grid" at bounding box center [823, 500] width 312 height 169
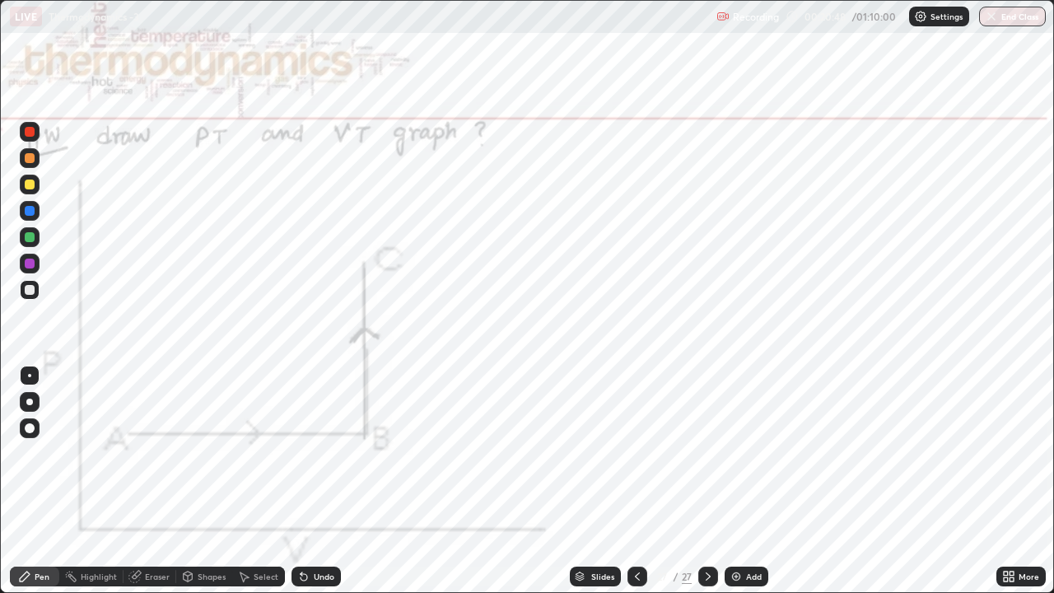
click at [734, 453] on img at bounding box center [735, 576] width 13 height 13
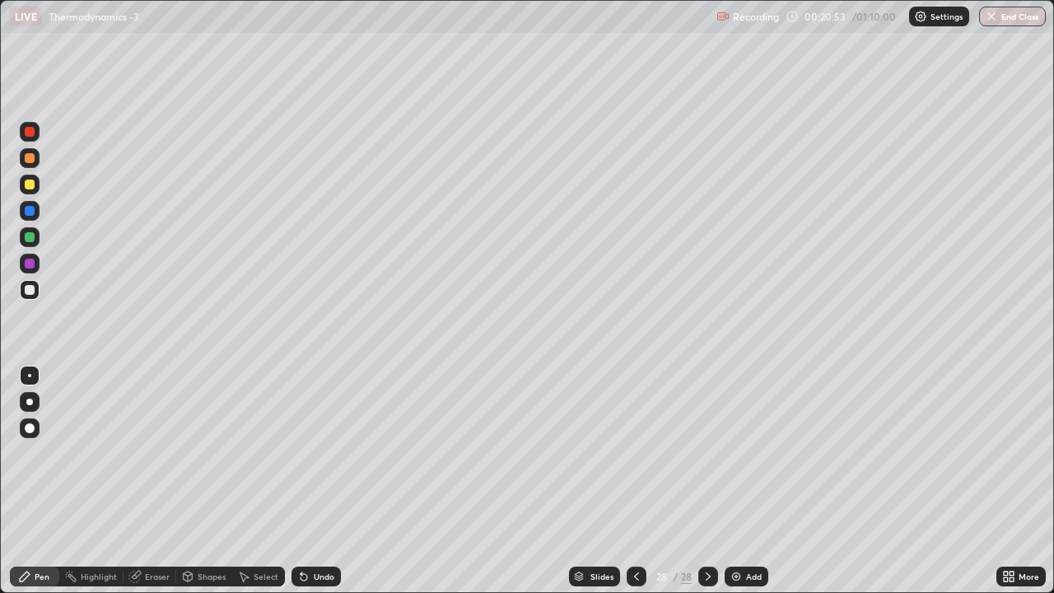
click at [30, 158] on div at bounding box center [30, 158] width 10 height 10
click at [307, 453] on div "Undo" at bounding box center [315, 576] width 49 height 20
click at [314, 453] on div "Undo" at bounding box center [324, 576] width 21 height 8
click at [27, 289] on div at bounding box center [30, 290] width 10 height 10
click at [28, 184] on div at bounding box center [30, 184] width 10 height 10
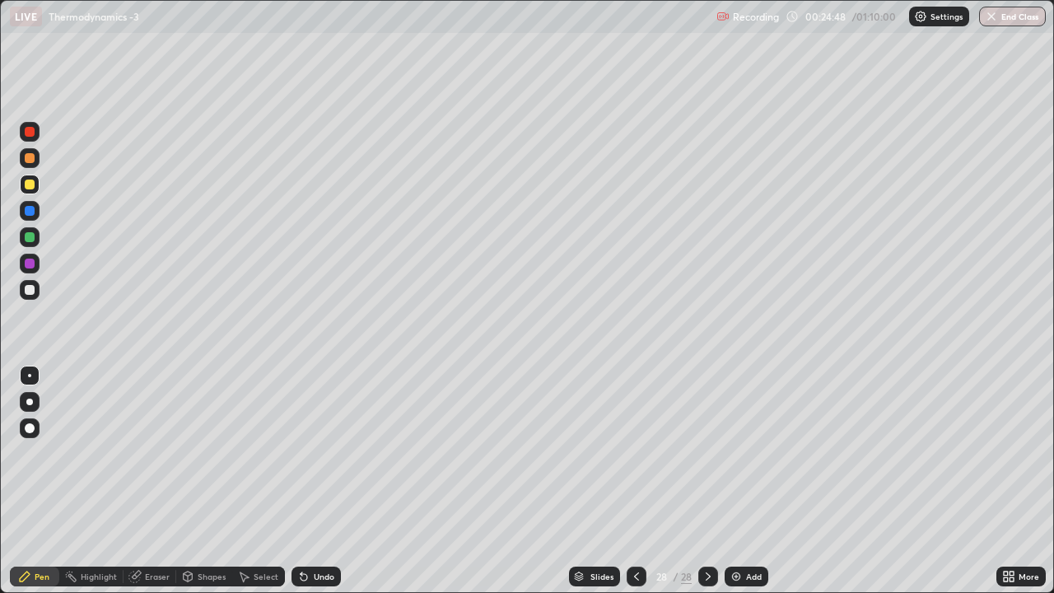
click at [298, 453] on icon at bounding box center [303, 576] width 13 height 13
click at [300, 453] on icon at bounding box center [301, 573] width 2 height 2
click at [300, 453] on icon at bounding box center [303, 577] width 7 height 7
click at [307, 453] on icon at bounding box center [303, 576] width 13 height 13
click at [28, 287] on div at bounding box center [30, 290] width 10 height 10
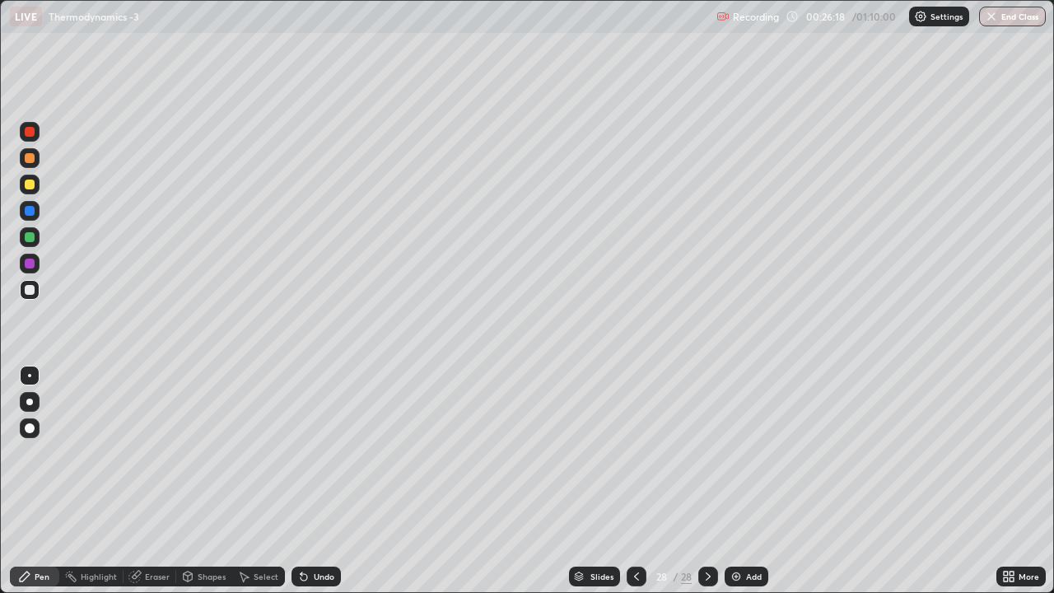
click at [300, 453] on icon at bounding box center [303, 576] width 13 height 13
click at [198, 453] on div "Shapes" at bounding box center [212, 576] width 28 height 8
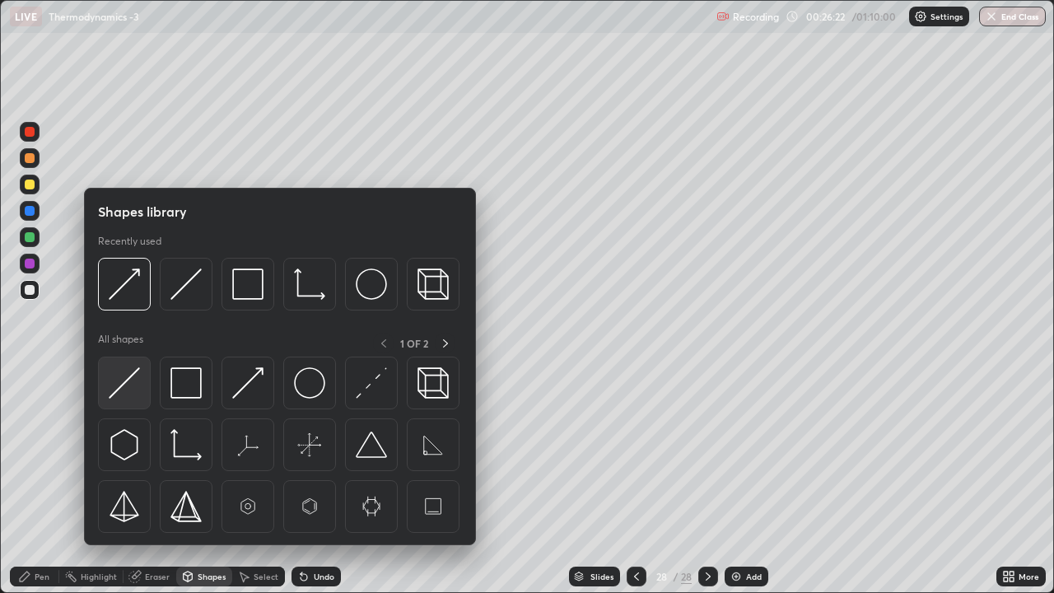
click at [137, 381] on img at bounding box center [124, 382] width 31 height 31
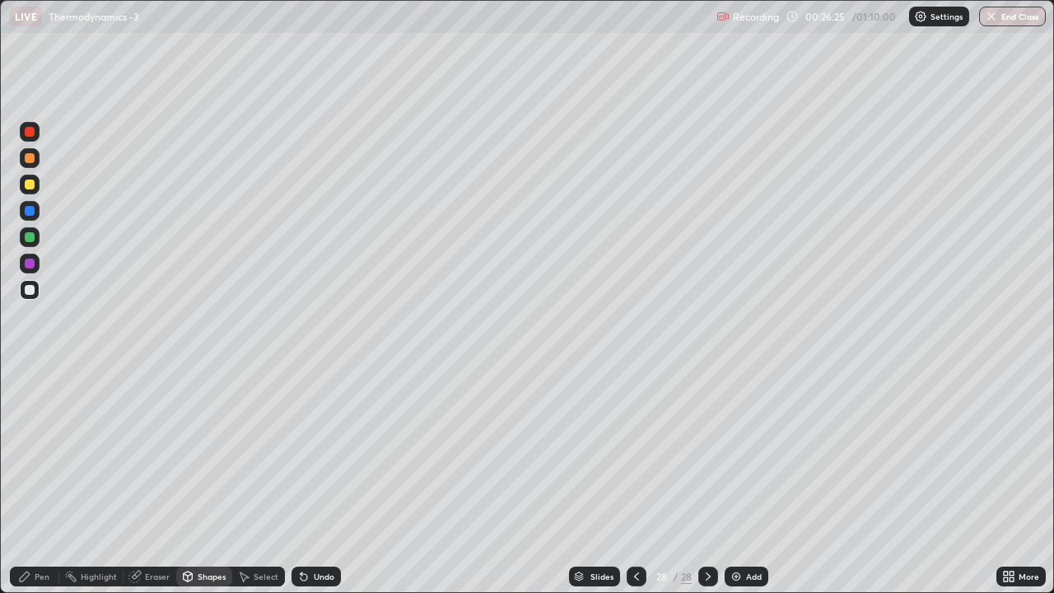
click at [44, 453] on div "Pen" at bounding box center [42, 576] width 15 height 8
click at [28, 182] on div at bounding box center [30, 184] width 10 height 10
click at [30, 290] on div at bounding box center [30, 290] width 10 height 10
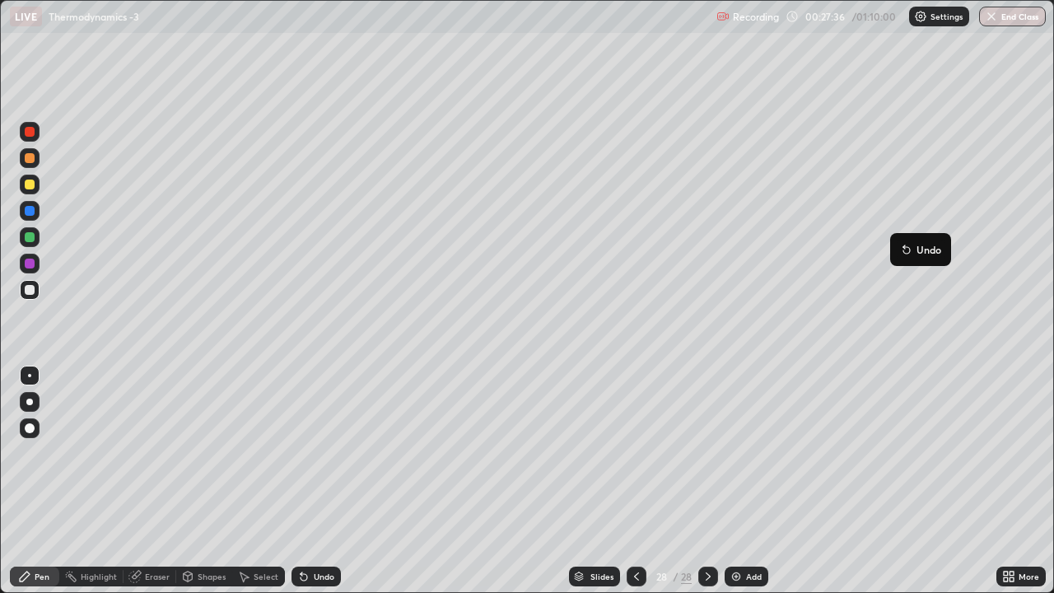
click at [896, 240] on button "Undo" at bounding box center [920, 250] width 48 height 20
click at [316, 453] on div "Undo" at bounding box center [324, 576] width 21 height 8
click at [30, 184] on div at bounding box center [30, 184] width 10 height 10
click at [29, 290] on div at bounding box center [30, 290] width 10 height 10
click at [320, 453] on div "Undo" at bounding box center [324, 576] width 21 height 8
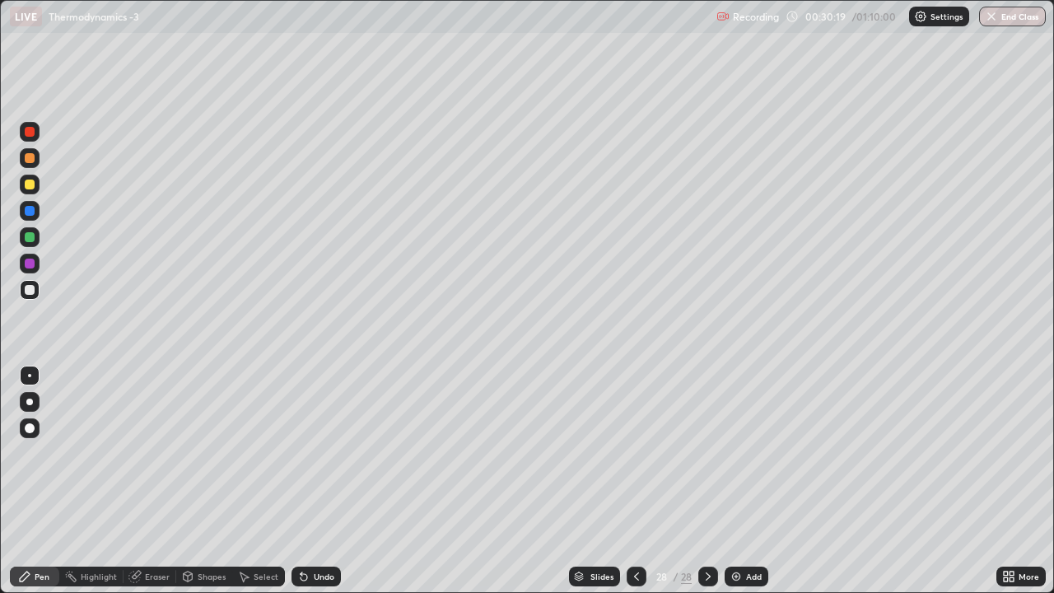
click at [733, 453] on img at bounding box center [735, 576] width 13 height 13
click at [634, 453] on icon at bounding box center [636, 576] width 5 height 8
click at [706, 453] on icon at bounding box center [707, 576] width 13 height 13
click at [193, 453] on icon at bounding box center [187, 576] width 13 height 13
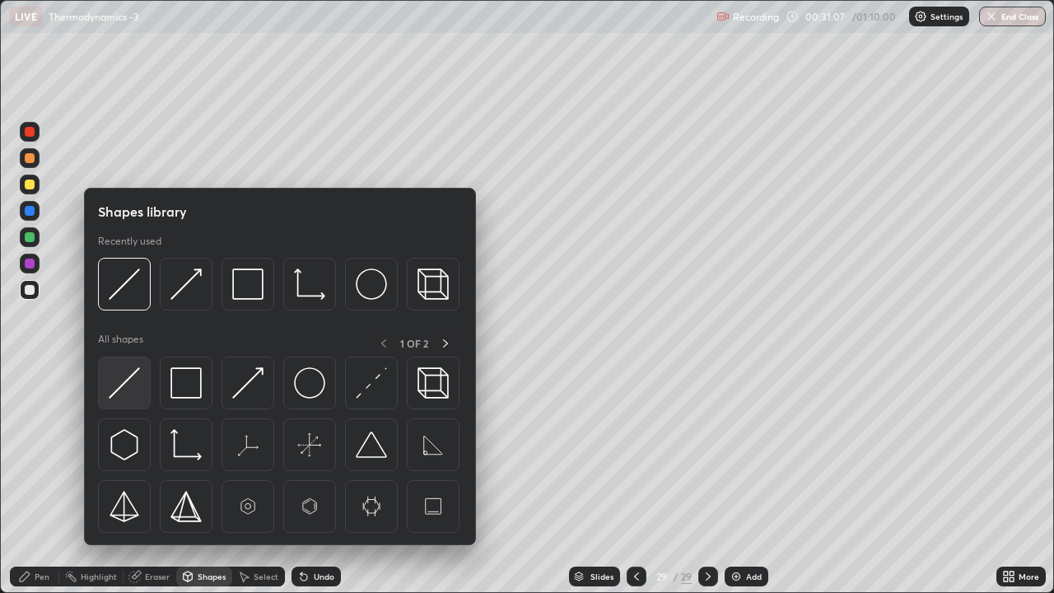
click at [131, 380] on img at bounding box center [124, 382] width 31 height 31
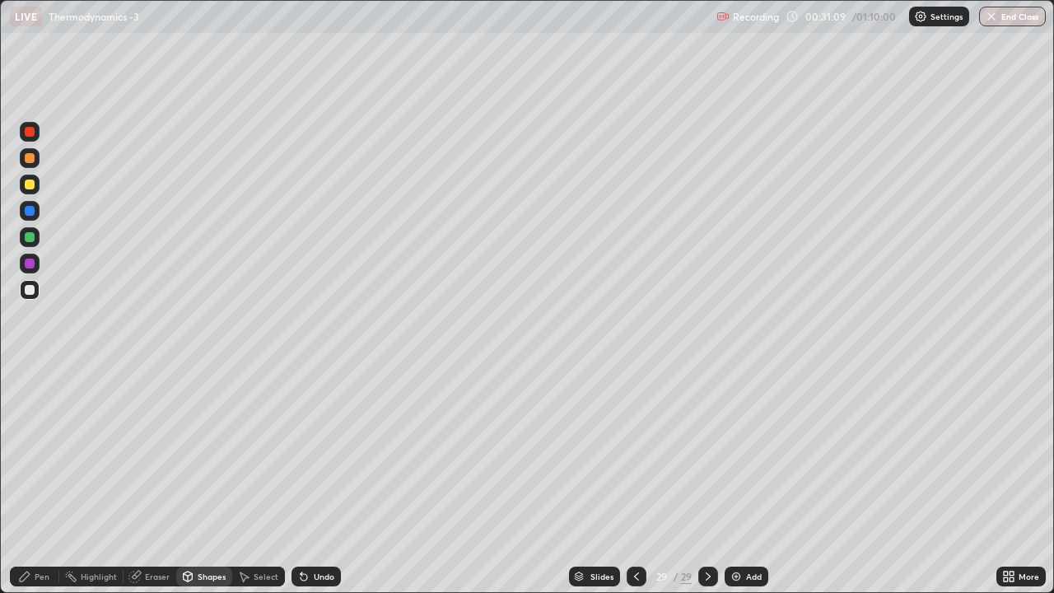
click at [29, 186] on div at bounding box center [30, 184] width 10 height 10
click at [30, 188] on div at bounding box center [30, 184] width 10 height 10
click at [300, 453] on icon at bounding box center [301, 573] width 2 height 2
click at [42, 453] on div "Pen" at bounding box center [42, 576] width 15 height 8
click at [22, 288] on div at bounding box center [30, 290] width 20 height 20
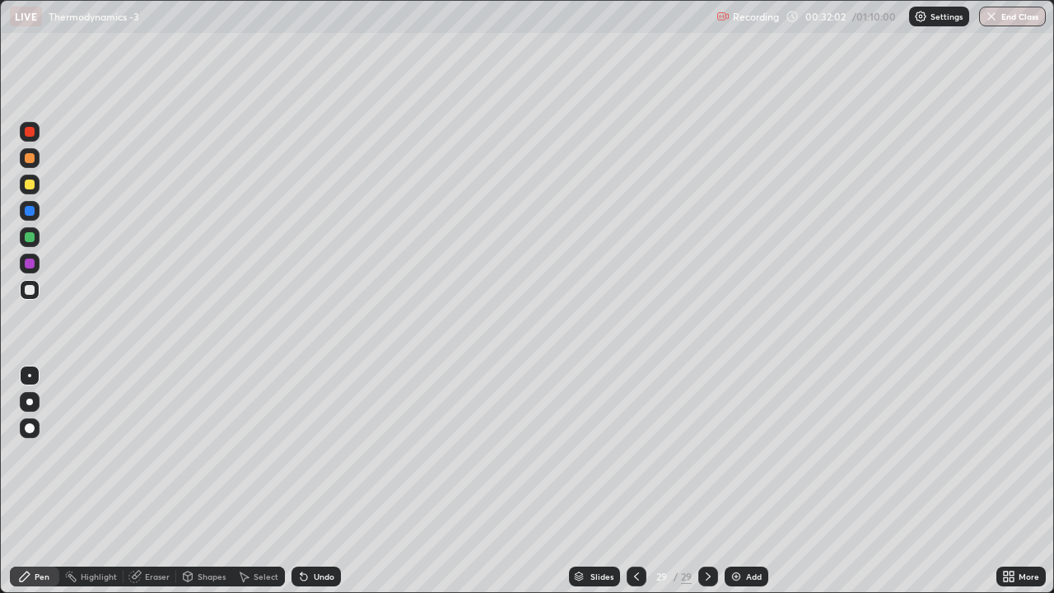
click at [299, 453] on div "Undo" at bounding box center [315, 576] width 49 height 20
click at [304, 453] on icon at bounding box center [303, 576] width 13 height 13
click at [300, 453] on icon at bounding box center [301, 573] width 2 height 2
click at [300, 453] on icon at bounding box center [303, 577] width 7 height 7
click at [301, 453] on icon at bounding box center [303, 577] width 7 height 7
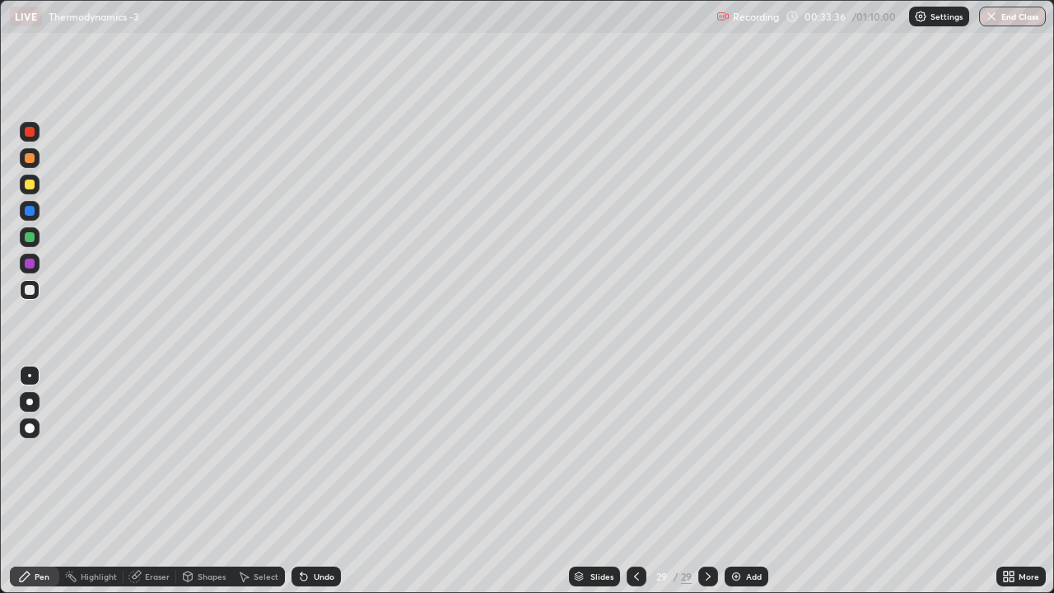
click at [203, 453] on div "Shapes" at bounding box center [212, 576] width 28 height 8
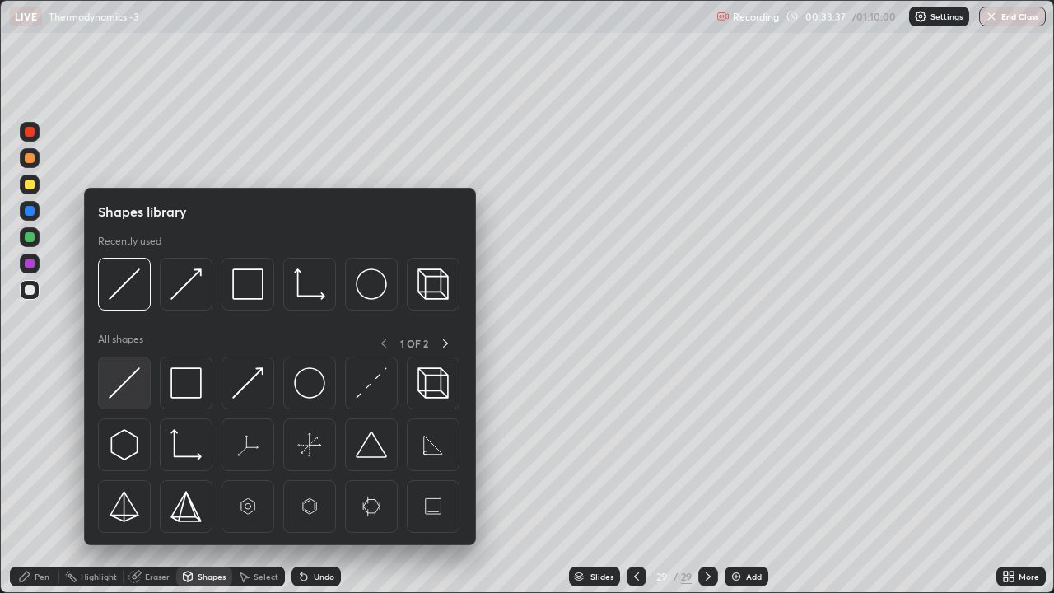
click at [123, 388] on img at bounding box center [124, 382] width 31 height 31
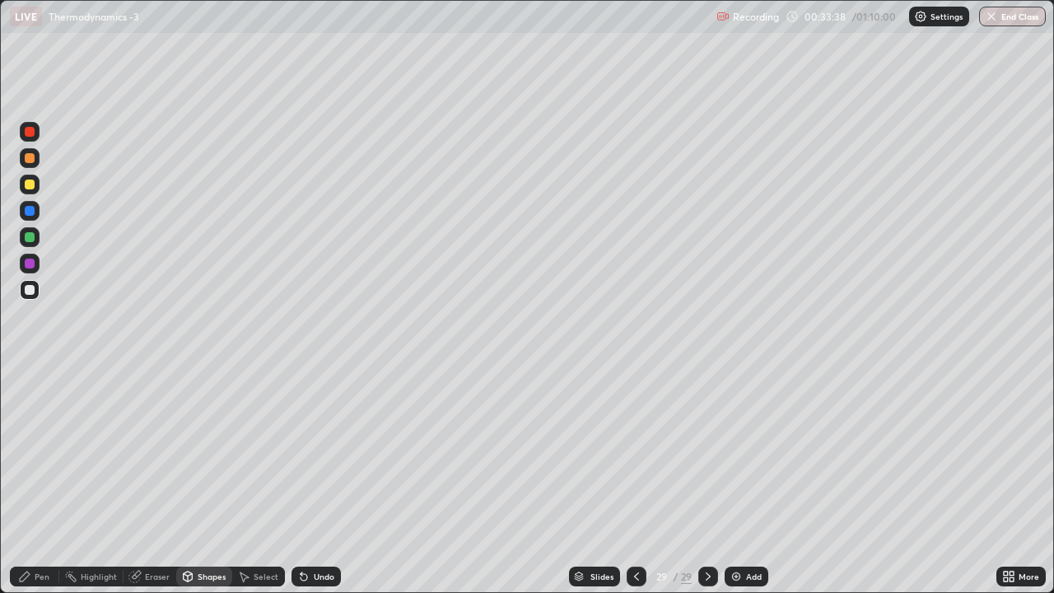
click at [33, 184] on div at bounding box center [30, 184] width 10 height 10
click at [38, 453] on div "Pen" at bounding box center [42, 576] width 15 height 8
click at [323, 453] on div "Undo" at bounding box center [324, 576] width 21 height 8
click at [314, 453] on div "Undo" at bounding box center [324, 576] width 21 height 8
click at [633, 453] on icon at bounding box center [636, 576] width 13 height 13
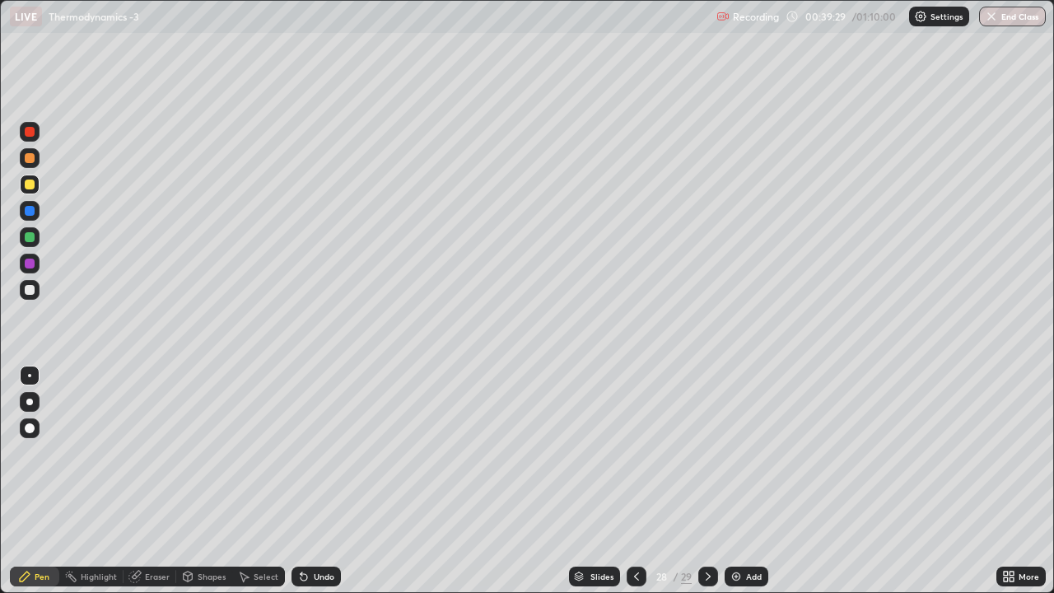
click at [707, 453] on icon at bounding box center [707, 576] width 13 height 13
click at [734, 453] on img at bounding box center [735, 576] width 13 height 13
click at [303, 453] on icon at bounding box center [303, 577] width 7 height 7
click at [300, 453] on icon at bounding box center [301, 573] width 2 height 2
click at [300, 453] on icon at bounding box center [303, 577] width 7 height 7
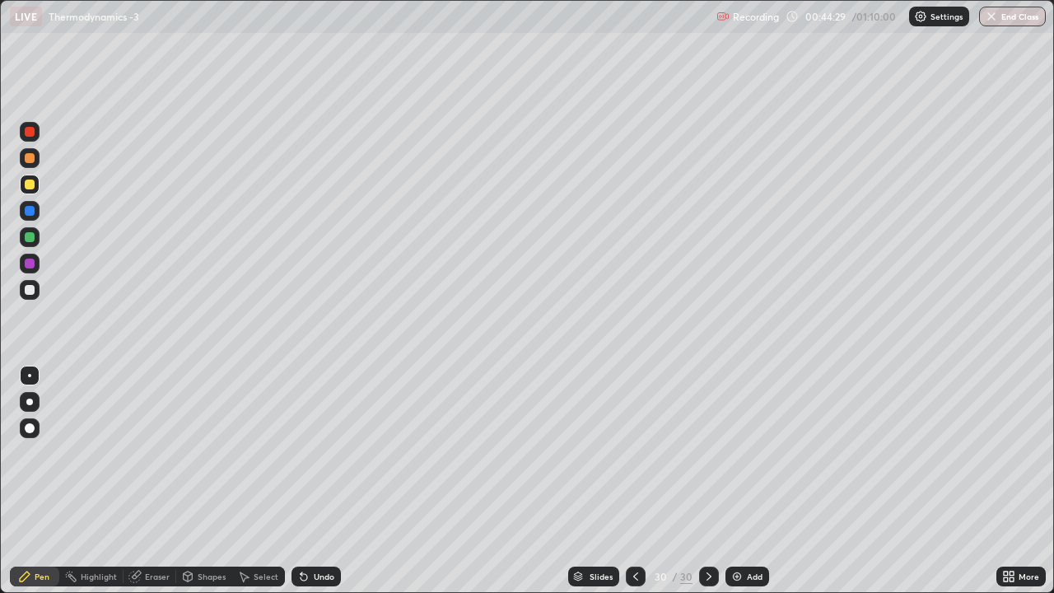
click at [300, 453] on icon at bounding box center [303, 577] width 7 height 7
click at [319, 453] on div "Undo" at bounding box center [324, 576] width 21 height 8
click at [320, 453] on div "Undo" at bounding box center [315, 576] width 49 height 20
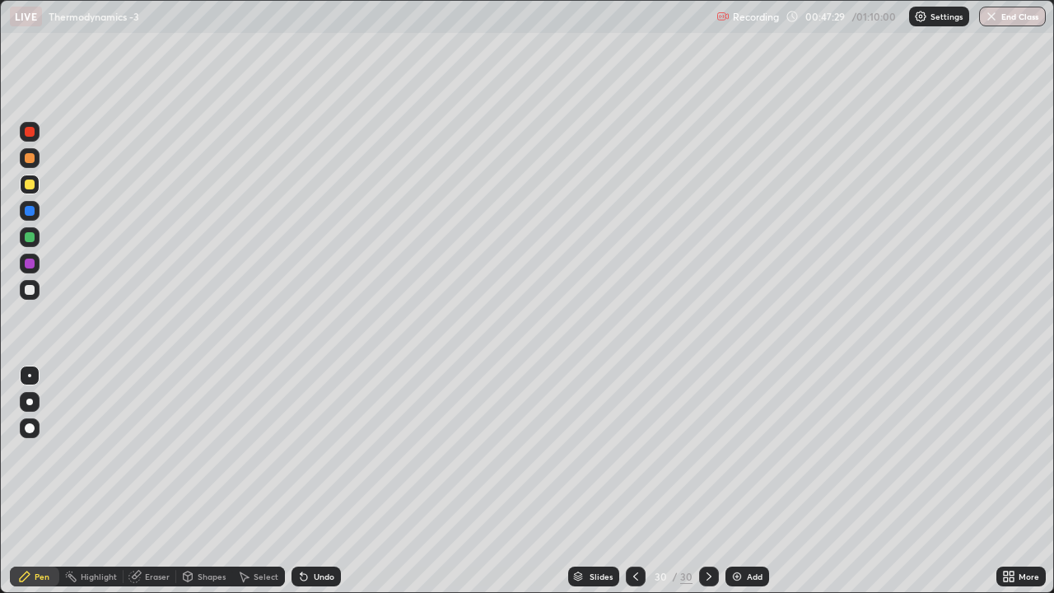
click at [315, 453] on div "Undo" at bounding box center [324, 576] width 21 height 8
click at [314, 453] on div "Undo" at bounding box center [324, 576] width 21 height 8
click at [323, 453] on div "Undo" at bounding box center [324, 576] width 21 height 8
click at [738, 453] on img at bounding box center [736, 576] width 13 height 13
click at [27, 291] on div at bounding box center [30, 290] width 10 height 10
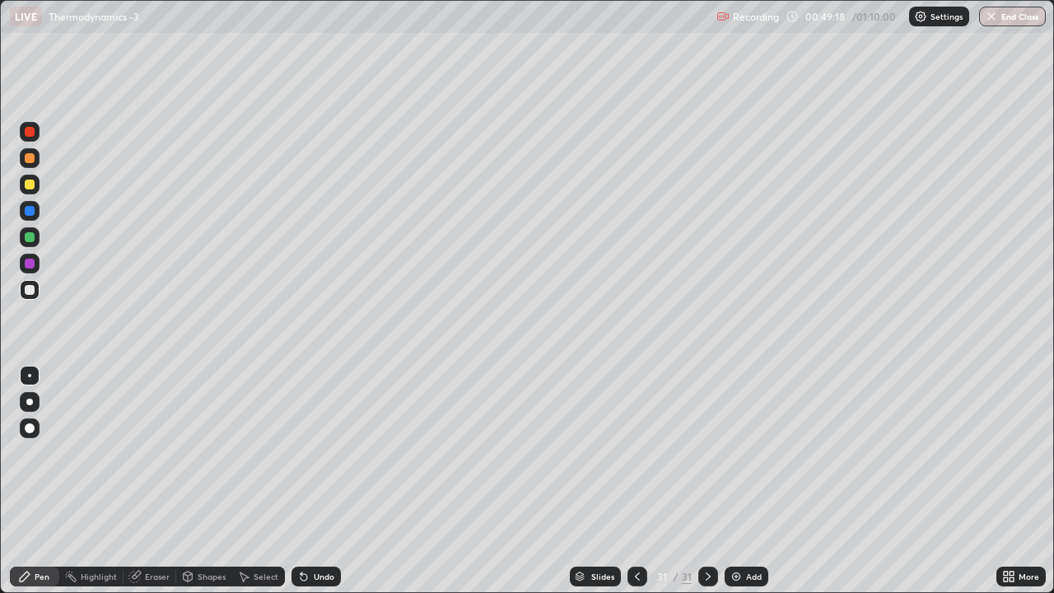
click at [29, 186] on div at bounding box center [30, 184] width 10 height 10
click at [25, 290] on div at bounding box center [30, 290] width 10 height 10
click at [734, 453] on img at bounding box center [735, 576] width 13 height 13
click at [30, 187] on div at bounding box center [30, 184] width 10 height 10
click at [134, 453] on icon at bounding box center [134, 576] width 11 height 11
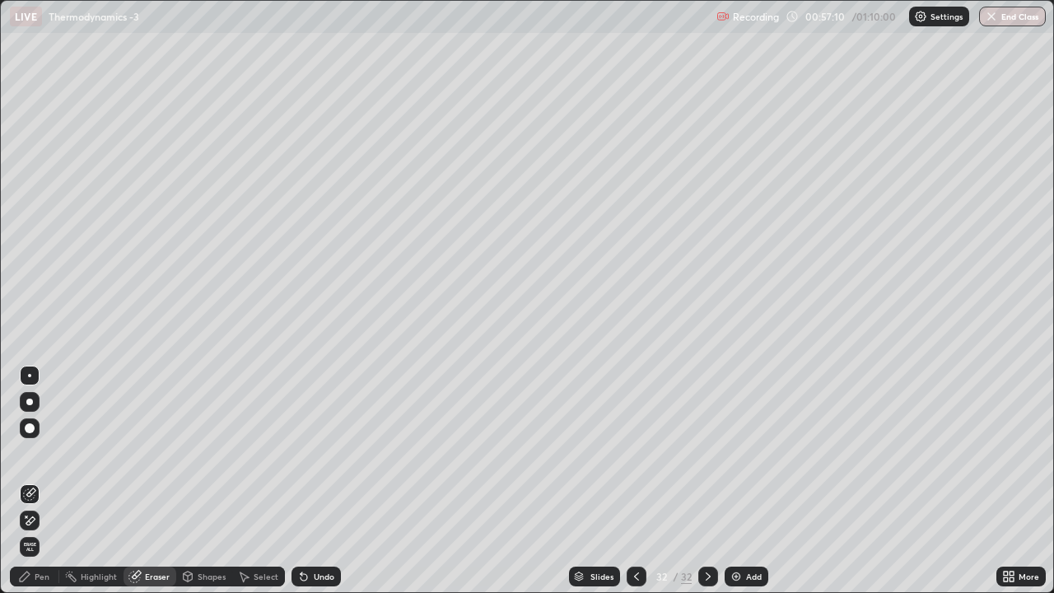
click at [30, 453] on div "Pen" at bounding box center [34, 576] width 49 height 20
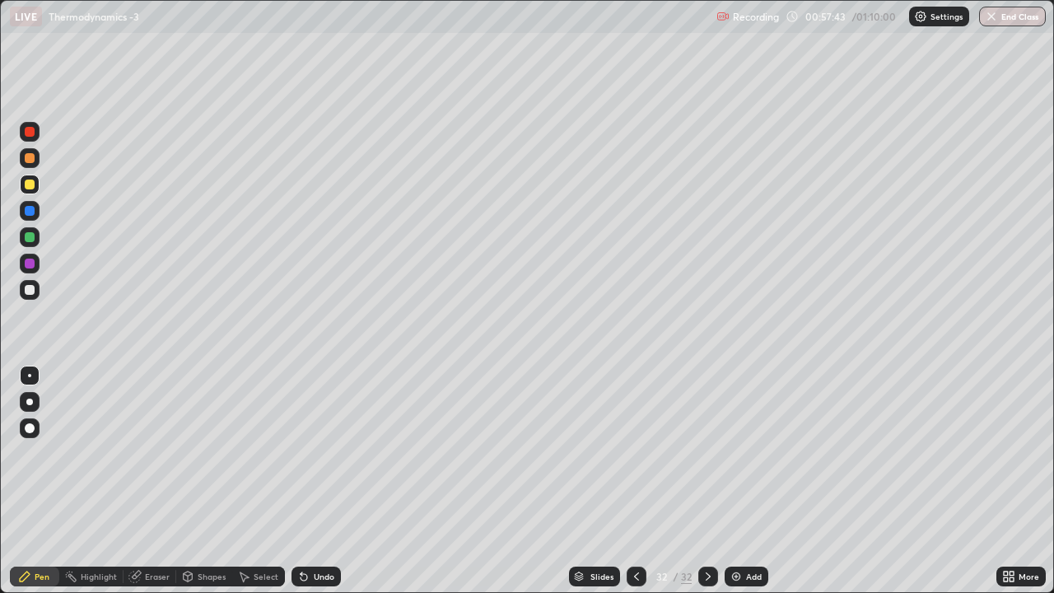
click at [300, 453] on icon at bounding box center [303, 577] width 7 height 7
click at [301, 453] on icon at bounding box center [303, 577] width 7 height 7
click at [298, 453] on icon at bounding box center [303, 576] width 13 height 13
click at [300, 453] on icon at bounding box center [301, 573] width 2 height 2
click at [300, 453] on icon at bounding box center [303, 577] width 7 height 7
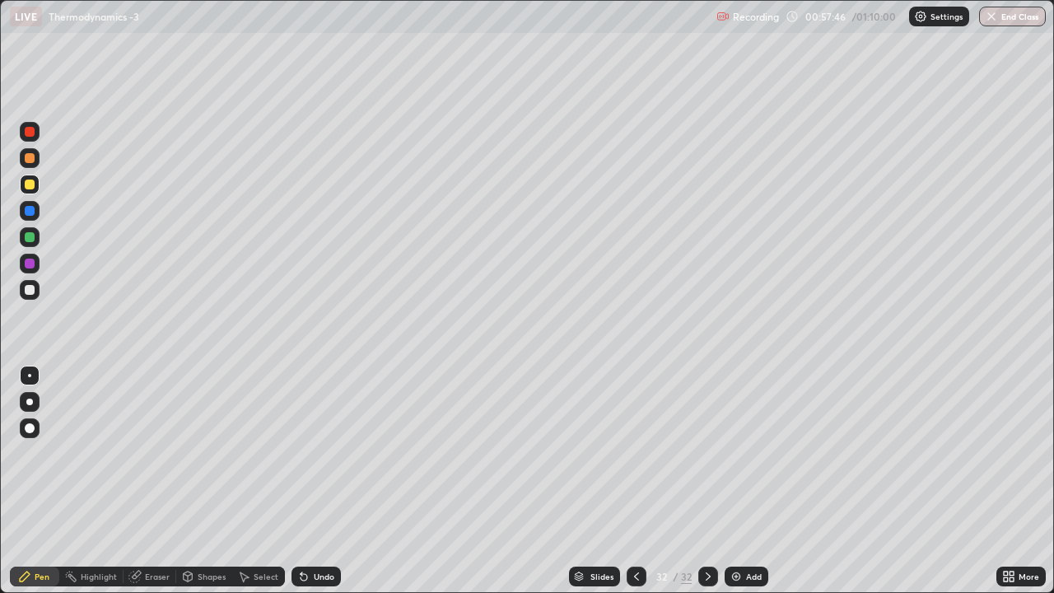
click at [303, 453] on icon at bounding box center [303, 577] width 7 height 7
click at [301, 453] on icon at bounding box center [303, 577] width 7 height 7
click at [300, 453] on icon at bounding box center [301, 573] width 2 height 2
click at [29, 293] on div at bounding box center [30, 290] width 10 height 10
click at [314, 453] on div "Undo" at bounding box center [324, 576] width 21 height 8
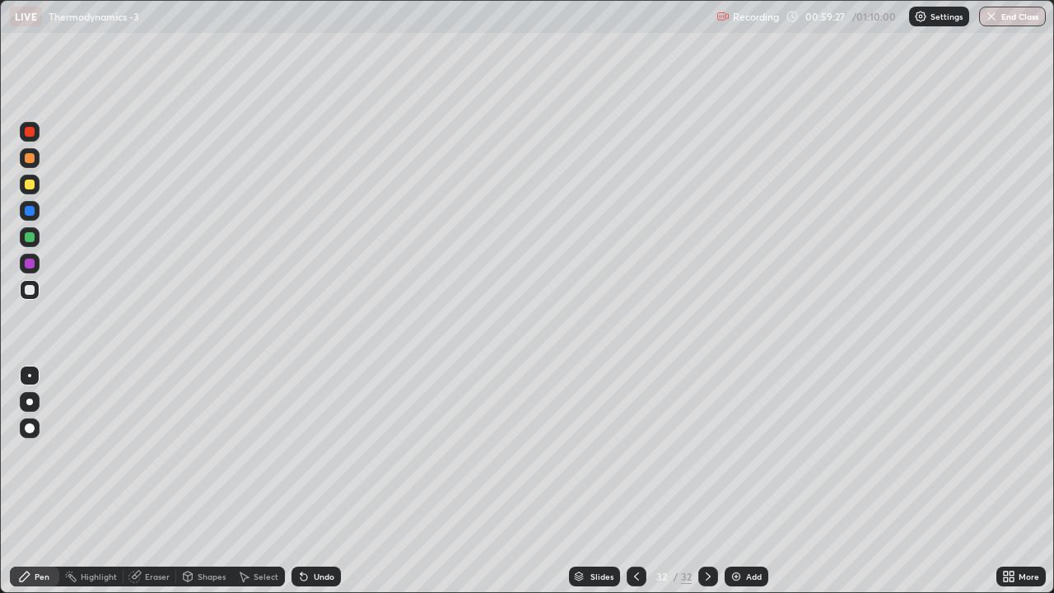
click at [309, 453] on div "Undo" at bounding box center [315, 576] width 49 height 20
click at [305, 453] on icon at bounding box center [303, 576] width 13 height 13
click at [303, 453] on icon at bounding box center [303, 577] width 7 height 7
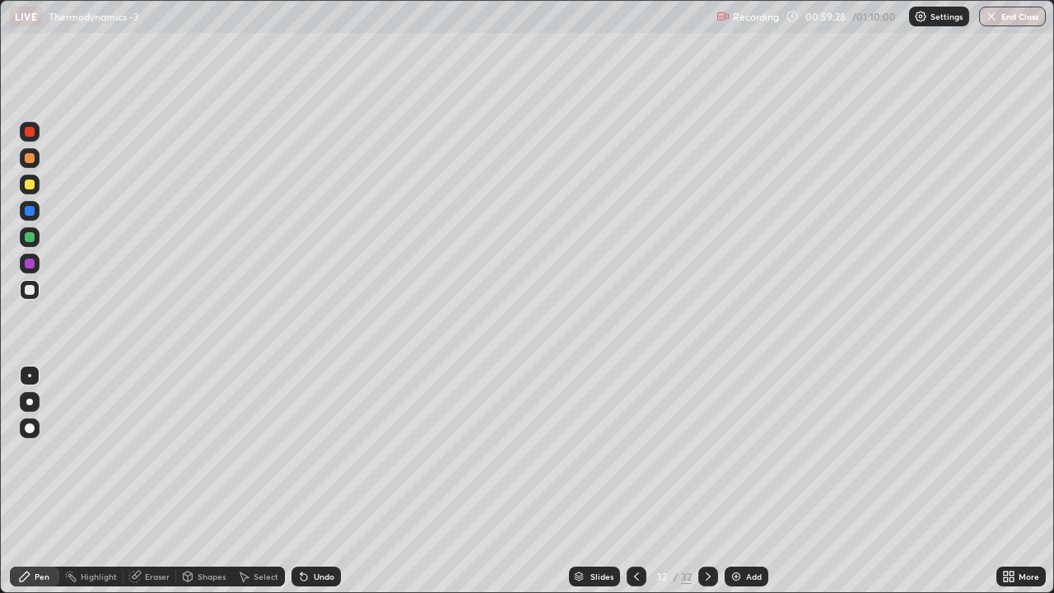
click at [301, 453] on icon at bounding box center [303, 577] width 7 height 7
click at [300, 453] on icon at bounding box center [303, 577] width 7 height 7
click at [301, 453] on icon at bounding box center [303, 577] width 7 height 7
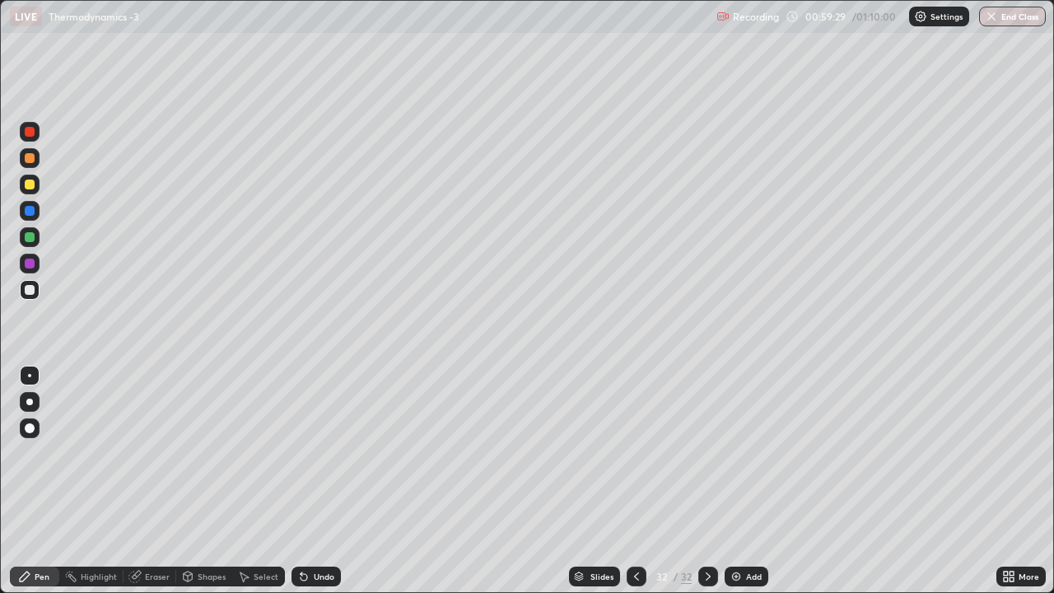
click at [301, 453] on icon at bounding box center [303, 577] width 7 height 7
click at [737, 453] on img at bounding box center [735, 576] width 13 height 13
click at [30, 186] on div at bounding box center [30, 184] width 10 height 10
click at [188, 453] on icon at bounding box center [188, 578] width 0 height 6
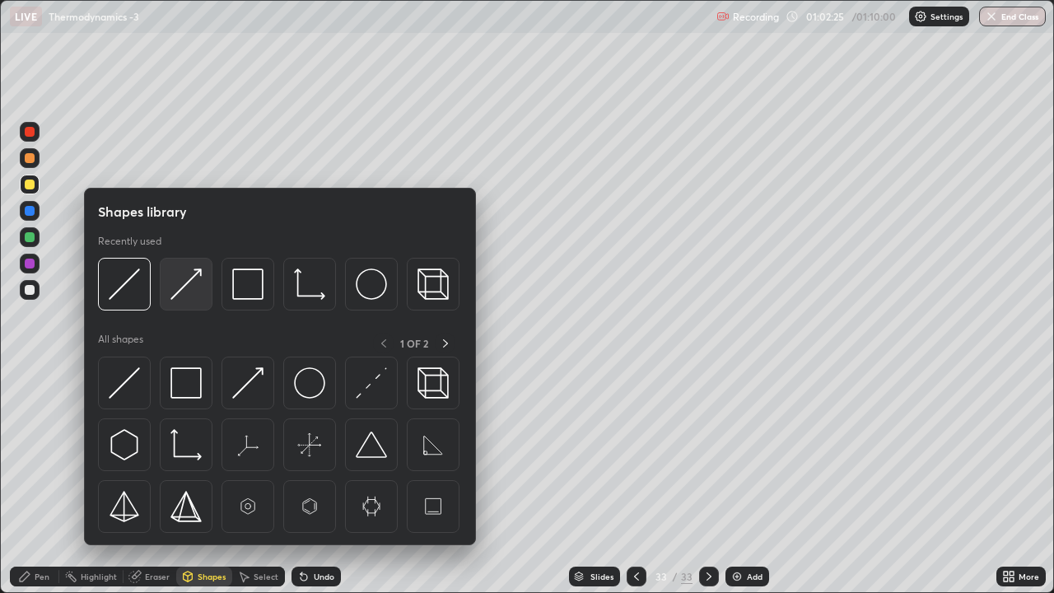
click at [174, 290] on img at bounding box center [185, 283] width 31 height 31
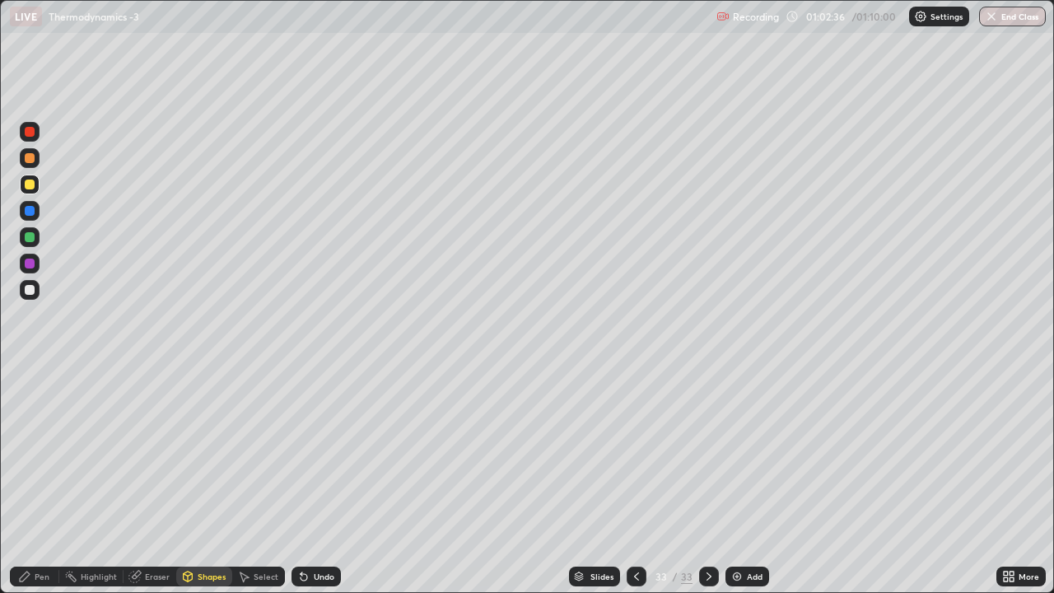
click at [32, 160] on div at bounding box center [30, 158] width 10 height 10
click at [304, 453] on icon at bounding box center [303, 577] width 7 height 7
click at [300, 453] on icon at bounding box center [303, 577] width 7 height 7
click at [30, 453] on icon at bounding box center [24, 576] width 13 height 13
click at [305, 453] on icon at bounding box center [303, 576] width 13 height 13
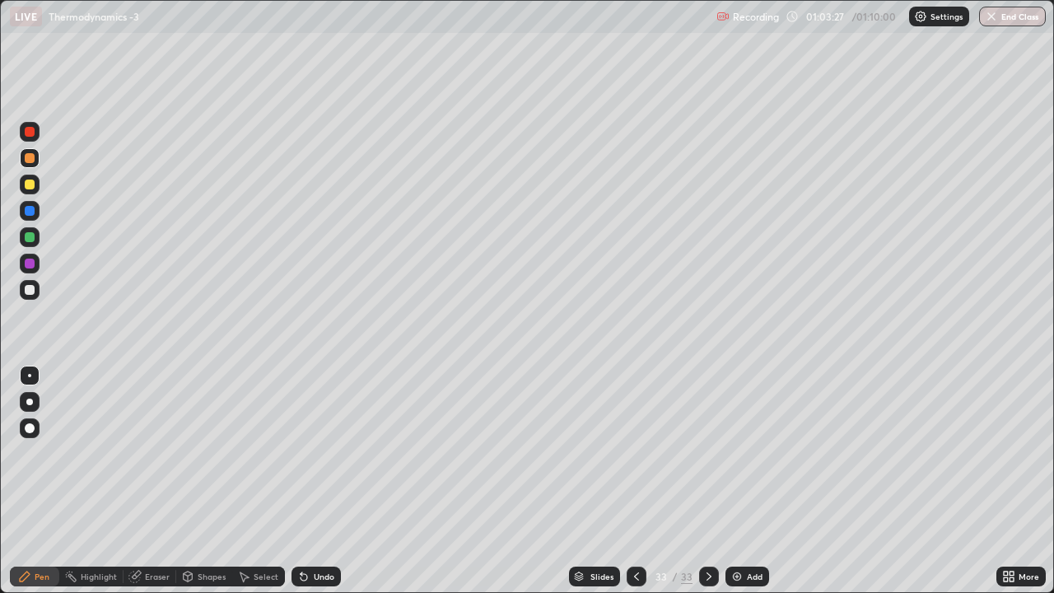
click at [31, 291] on div at bounding box center [30, 290] width 10 height 10
click at [304, 453] on icon at bounding box center [303, 577] width 7 height 7
click at [300, 453] on icon at bounding box center [301, 573] width 2 height 2
click at [304, 453] on icon at bounding box center [303, 577] width 7 height 7
click at [306, 453] on icon at bounding box center [303, 576] width 13 height 13
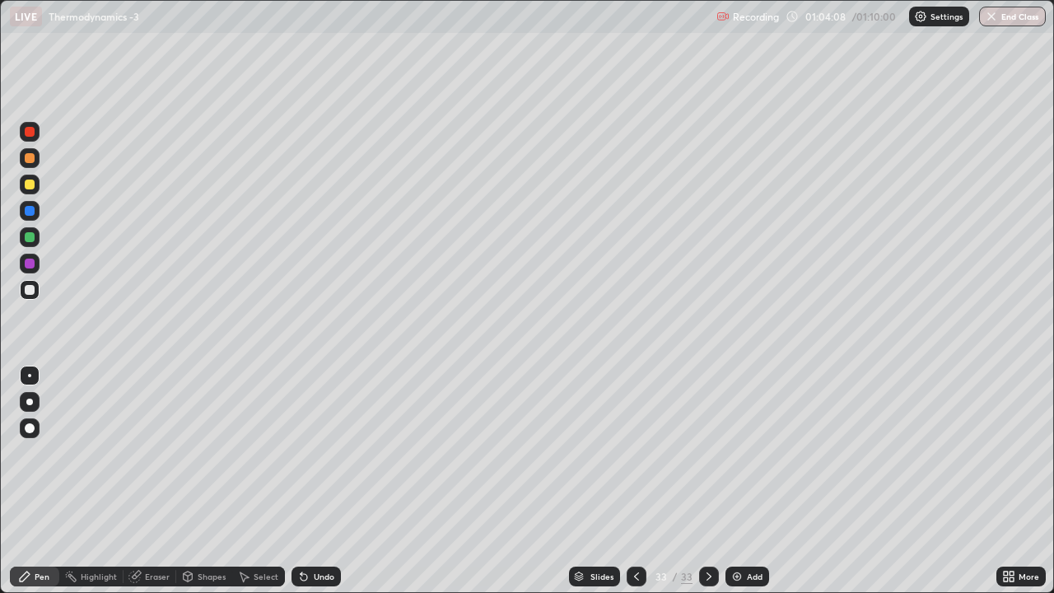
click at [29, 157] on div at bounding box center [30, 158] width 10 height 10
click at [300, 453] on icon at bounding box center [303, 577] width 7 height 7
click at [30, 288] on div at bounding box center [30, 290] width 10 height 10
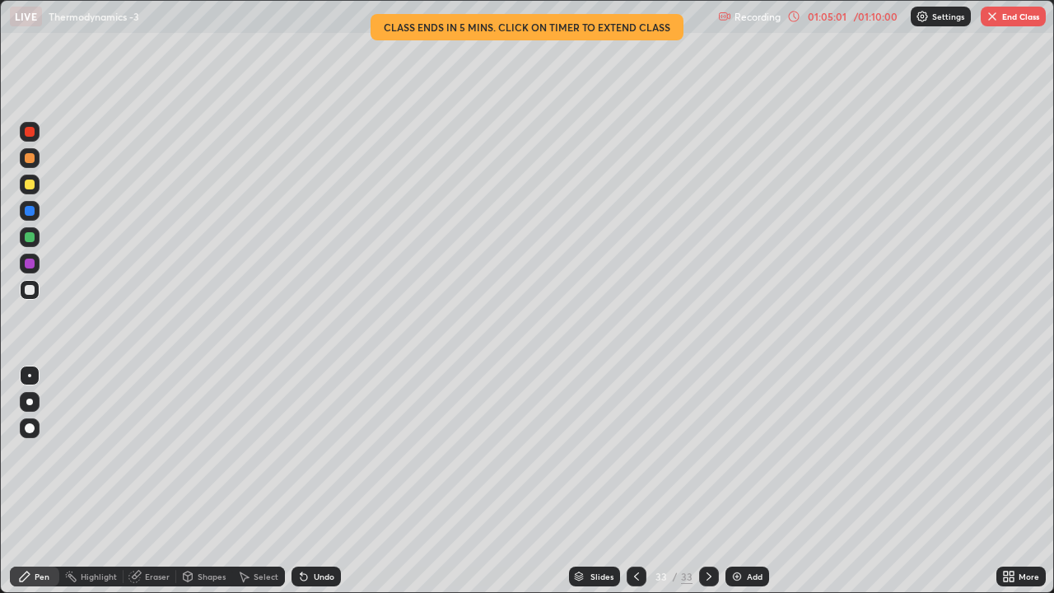
click at [30, 159] on div at bounding box center [30, 158] width 10 height 10
click at [314, 453] on div "Undo" at bounding box center [324, 576] width 21 height 8
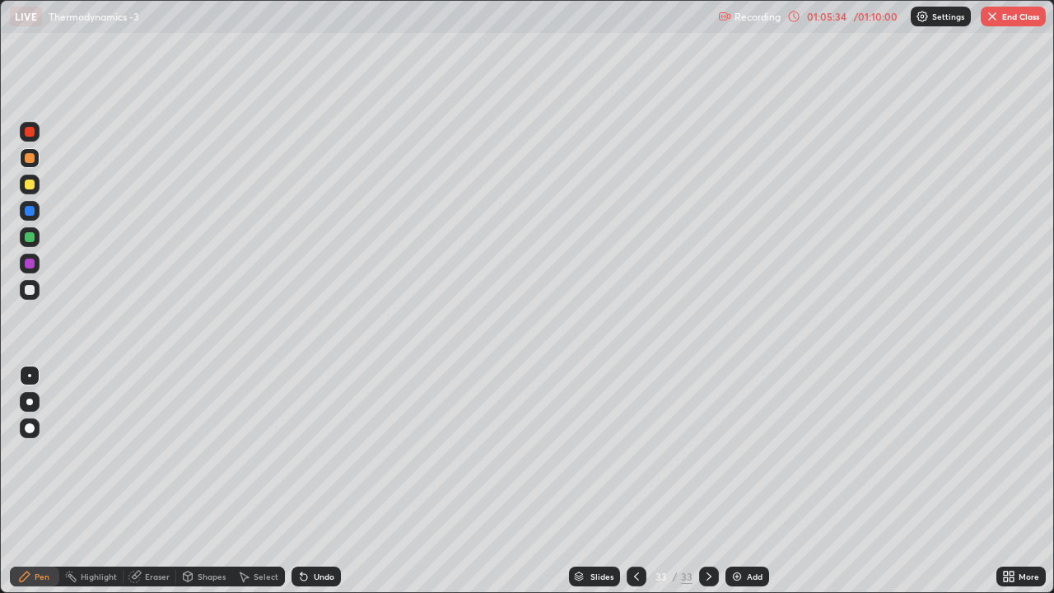
click at [26, 289] on div at bounding box center [30, 290] width 10 height 10
click at [301, 453] on icon at bounding box center [303, 577] width 7 height 7
click at [38, 160] on div at bounding box center [30, 158] width 20 height 20
click at [30, 290] on div at bounding box center [30, 290] width 10 height 10
click at [35, 164] on div at bounding box center [30, 158] width 20 height 20
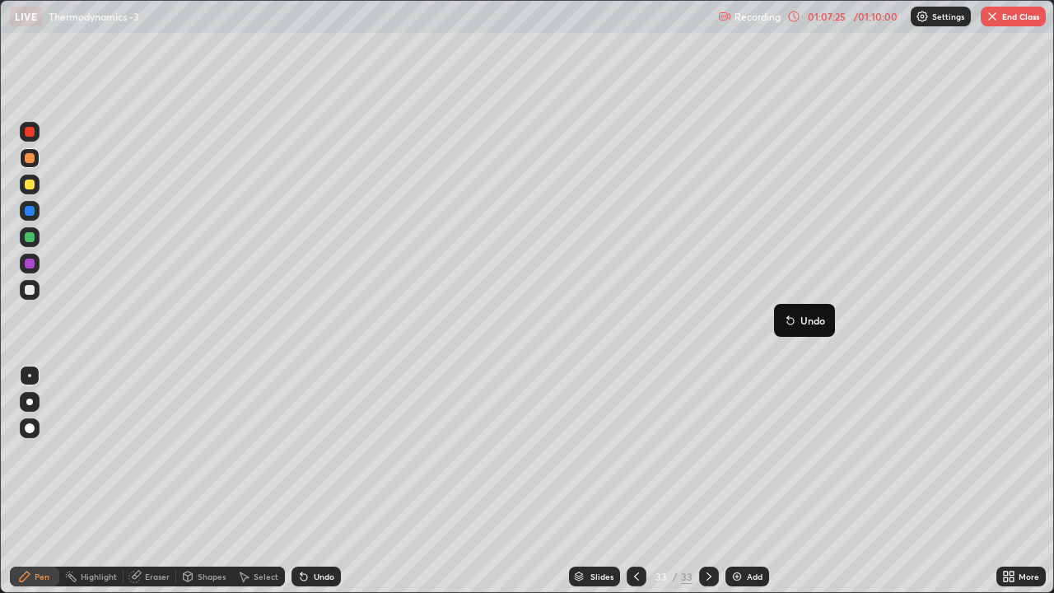
click at [792, 311] on button "Undo" at bounding box center [804, 320] width 48 height 20
click at [826, 21] on div "01:08:03" at bounding box center [826, 17] width 46 height 10
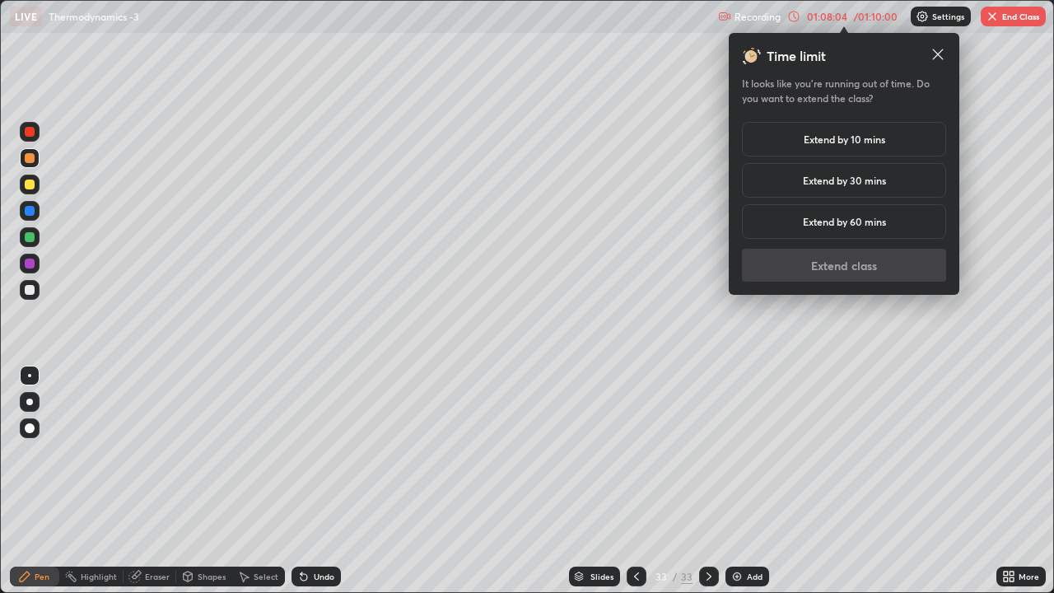
click at [844, 140] on h5 "Extend by 10 mins" at bounding box center [843, 139] width 81 height 15
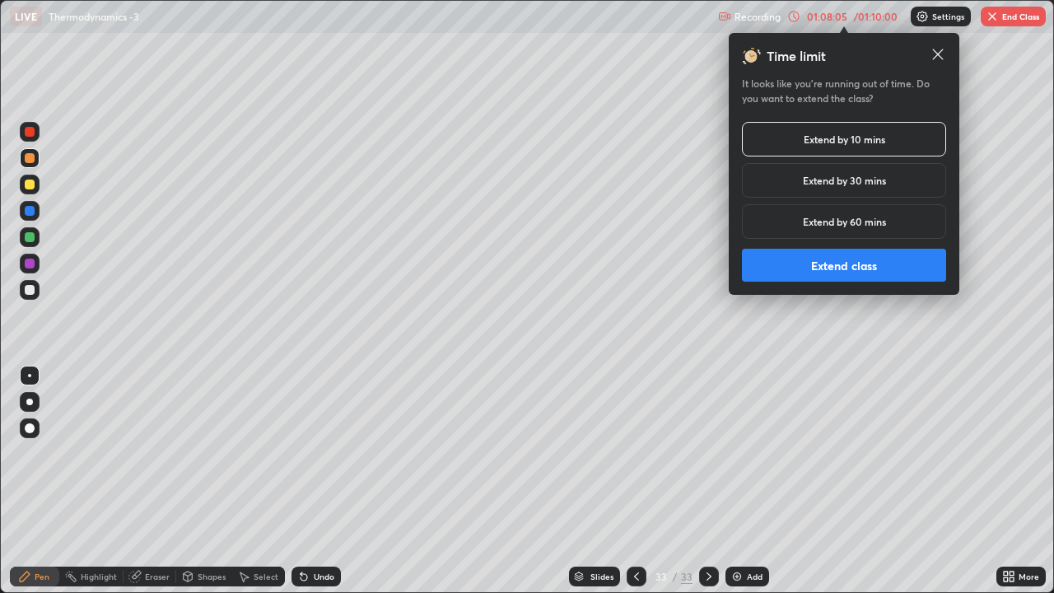
click at [833, 266] on button "Extend class" at bounding box center [844, 265] width 204 height 33
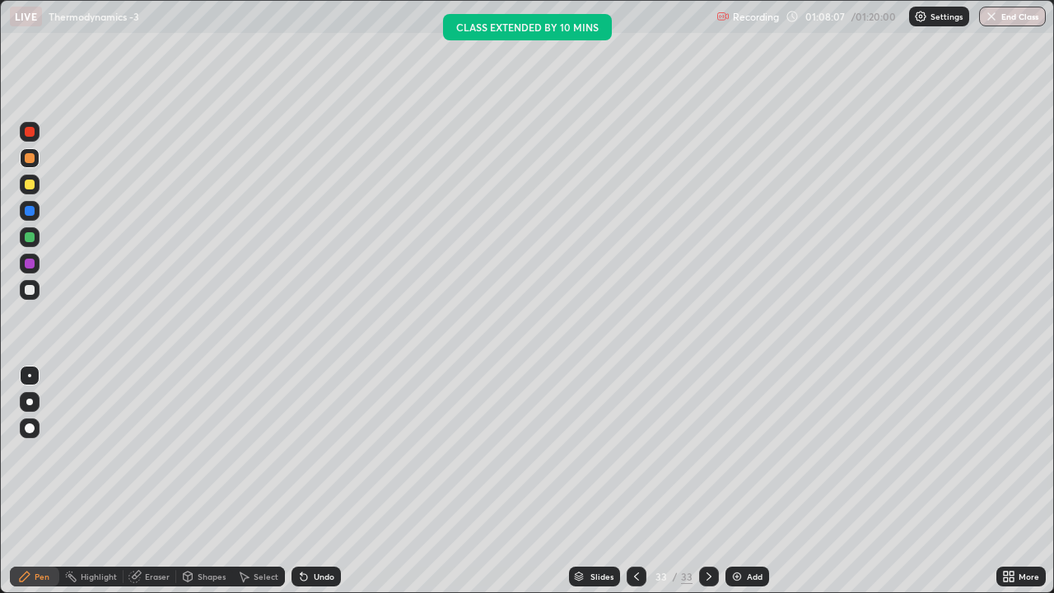
click at [1009, 453] on icon at bounding box center [1011, 579] width 4 height 4
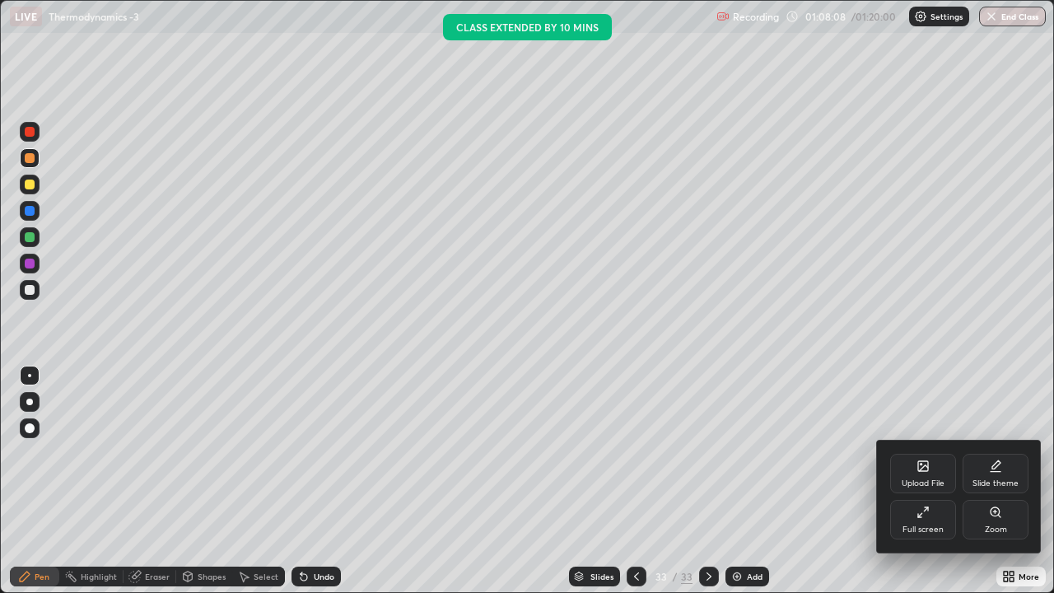
click at [917, 453] on div "Full screen" at bounding box center [923, 520] width 66 height 40
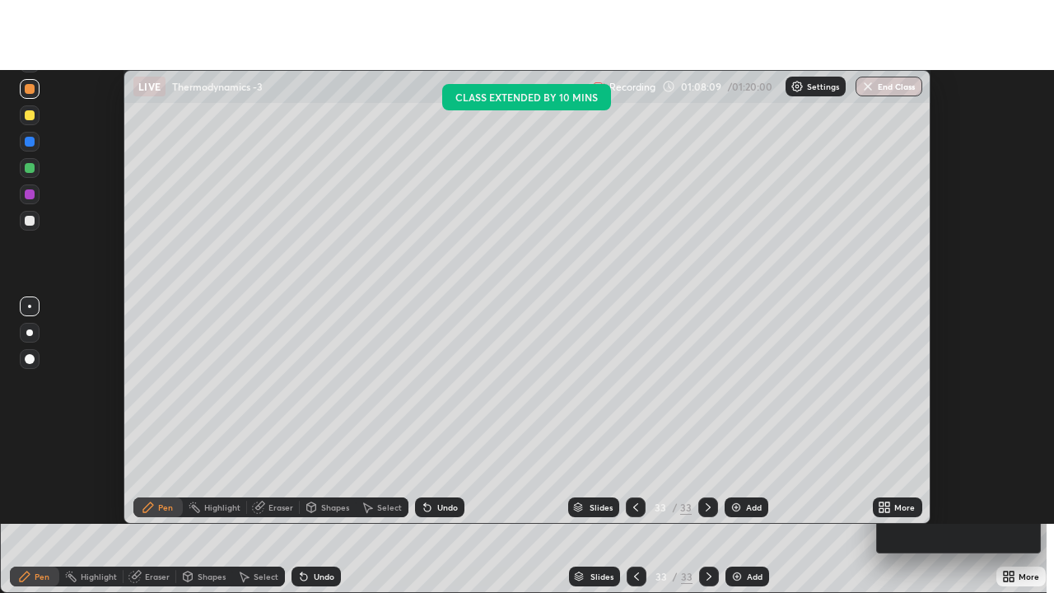
scroll to position [81853, 81253]
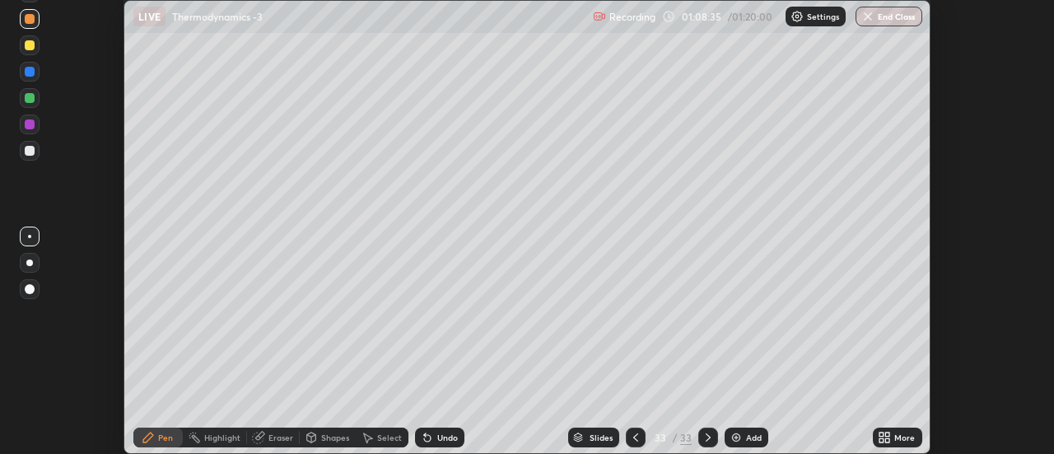
click at [883, 437] on icon at bounding box center [883, 436] width 13 height 13
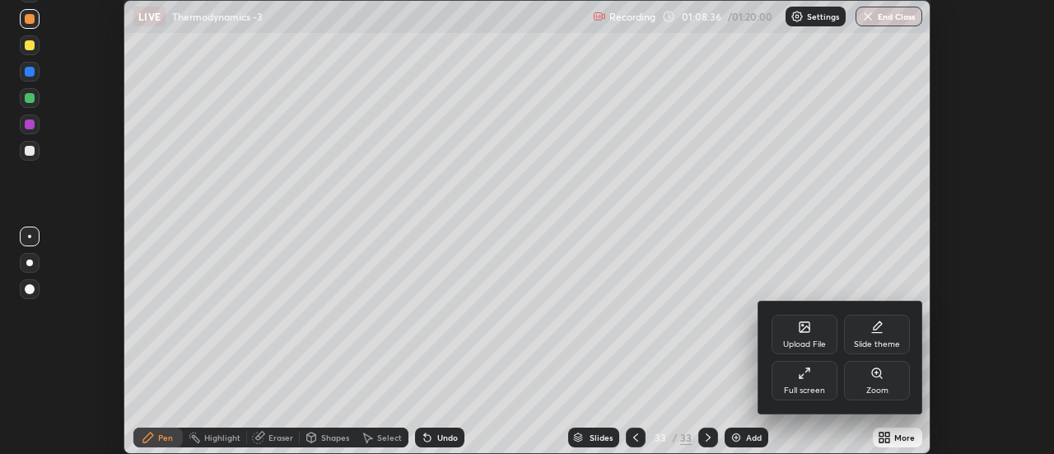
click at [801, 335] on div "Upload File" at bounding box center [804, 334] width 66 height 40
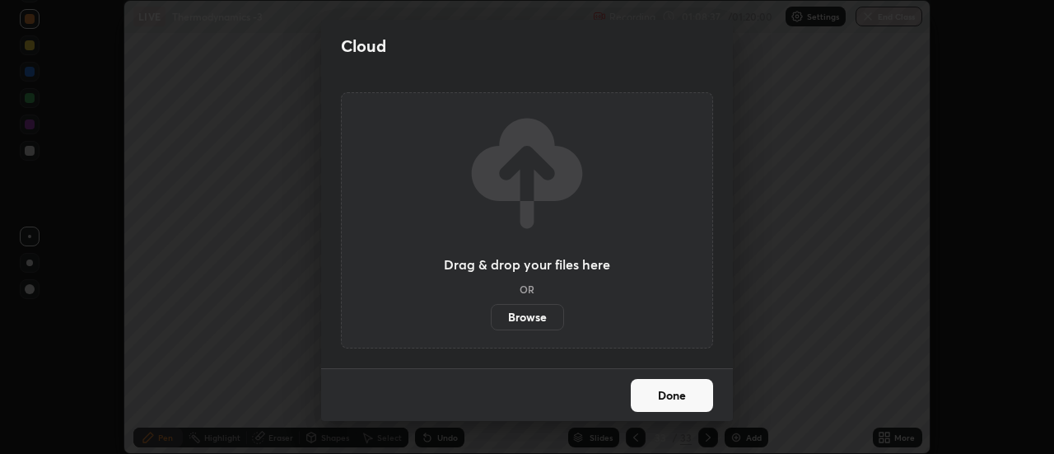
click at [536, 314] on label "Browse" at bounding box center [527, 317] width 73 height 26
click at [491, 314] on input "Browse" at bounding box center [491, 317] width 0 height 26
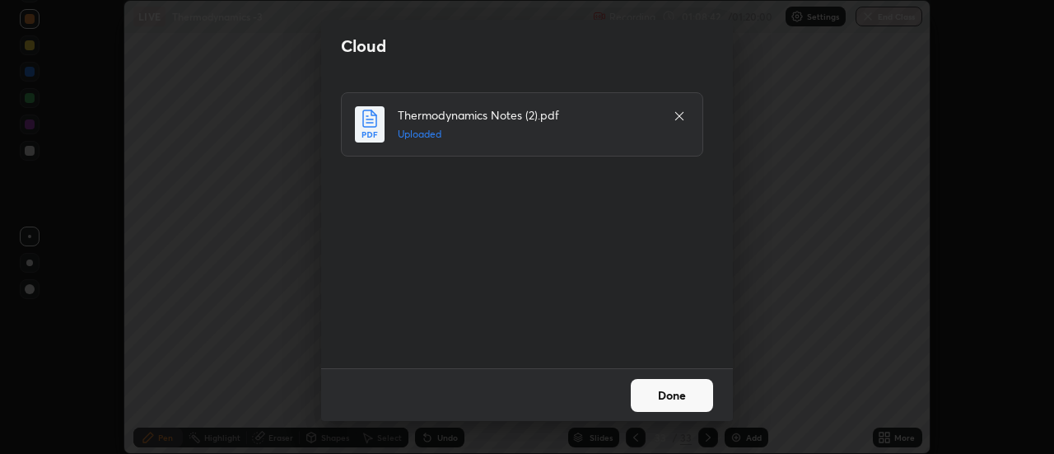
click at [683, 392] on button "Done" at bounding box center [671, 395] width 82 height 33
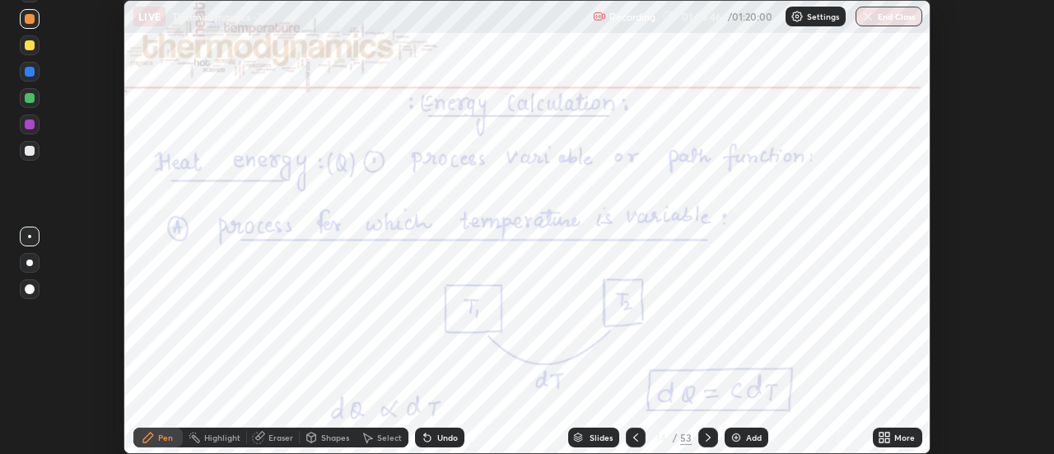
click at [882, 440] on icon at bounding box center [881, 440] width 4 height 4
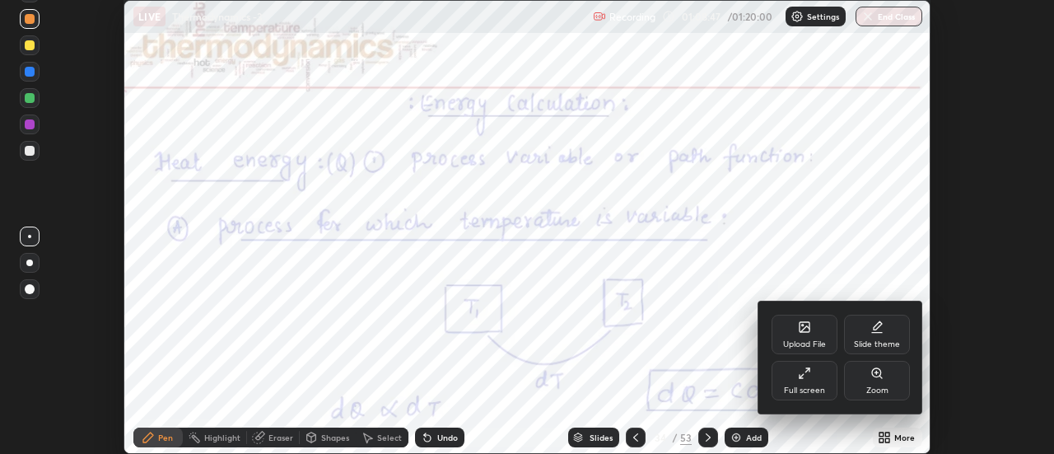
click at [810, 377] on icon at bounding box center [804, 372] width 13 height 13
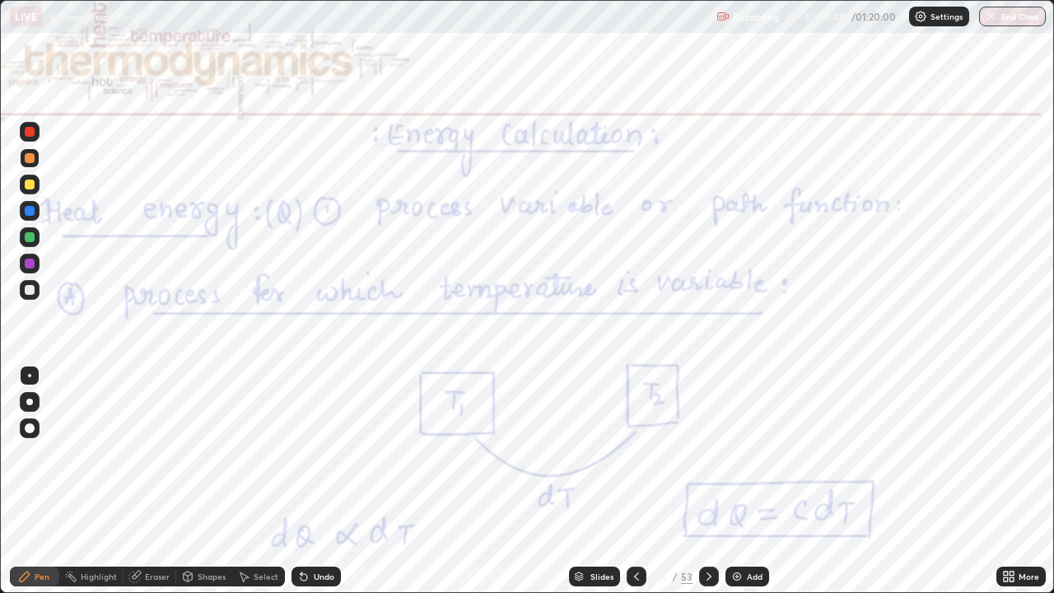
scroll to position [593, 1054]
click at [600, 453] on div "Slides" at bounding box center [601, 576] width 23 height 8
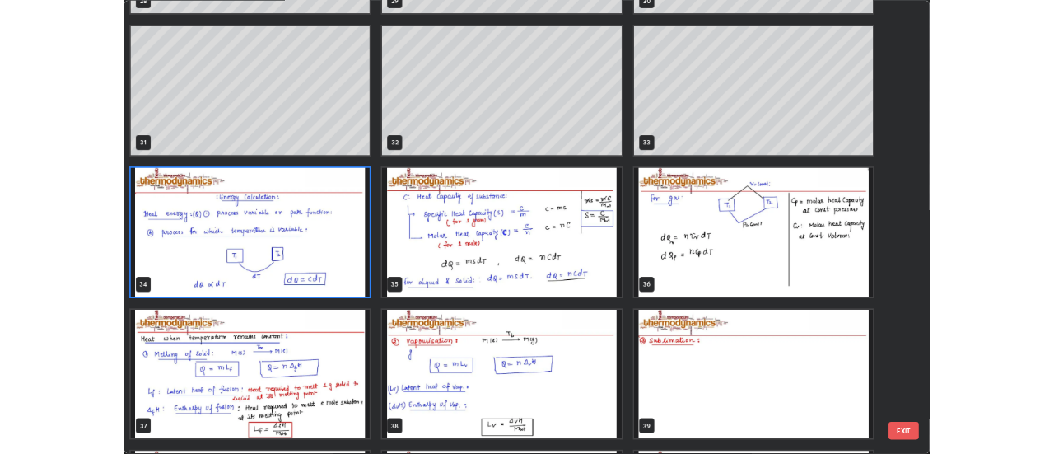
scroll to position [1812, 0]
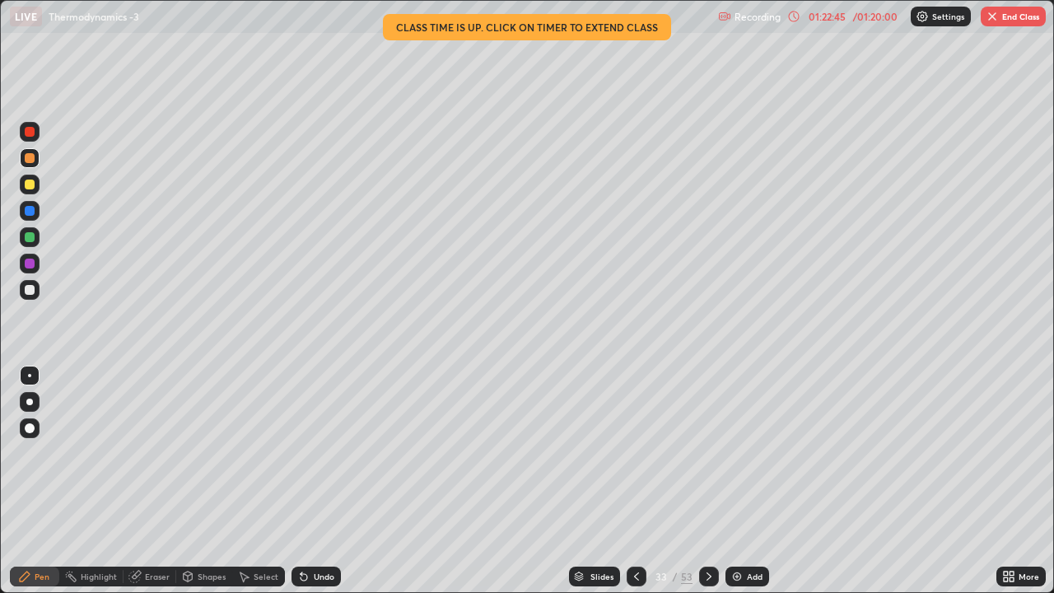
click at [999, 14] on button "End Class" at bounding box center [1012, 17] width 65 height 20
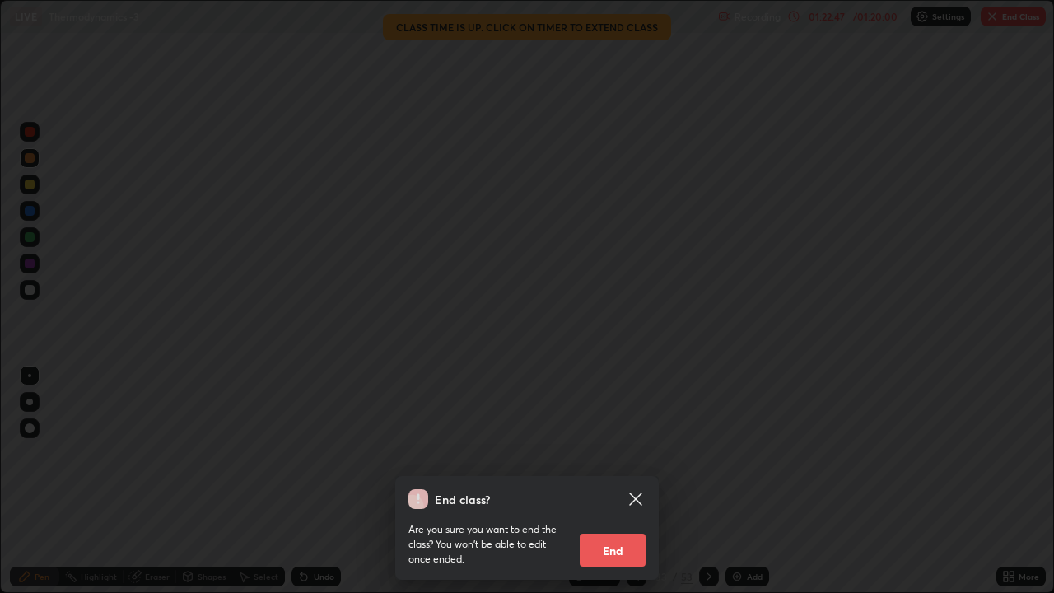
click at [615, 453] on button "End" at bounding box center [612, 549] width 66 height 33
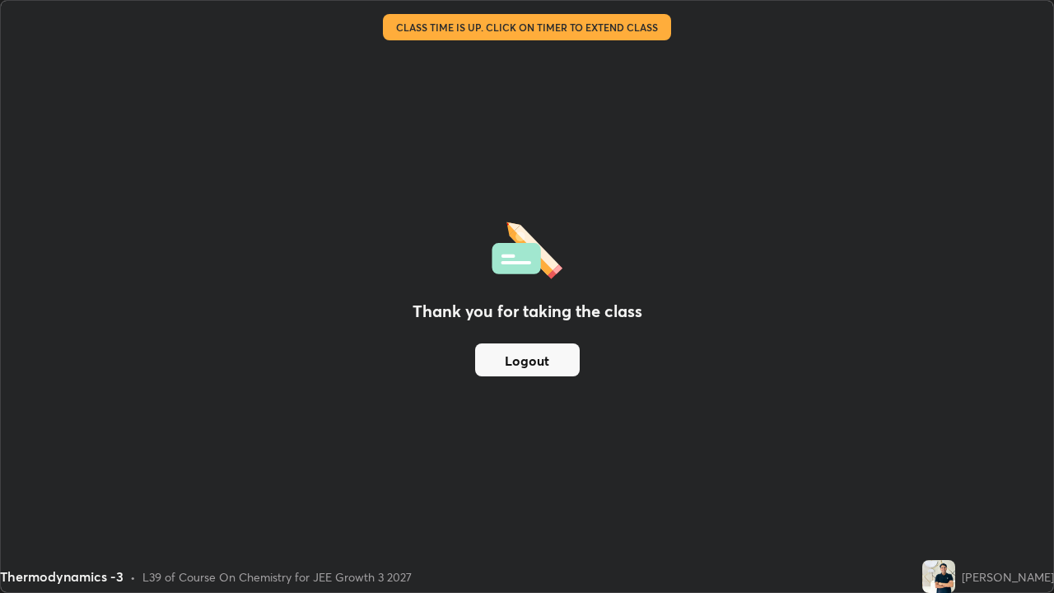
click at [554, 361] on button "Logout" at bounding box center [527, 359] width 105 height 33
click at [551, 358] on button "Logout" at bounding box center [527, 359] width 105 height 33
click at [544, 369] on button "Logout" at bounding box center [527, 359] width 105 height 33
click at [546, 368] on button "Logout" at bounding box center [527, 359] width 105 height 33
click at [548, 356] on button "Logout" at bounding box center [527, 359] width 105 height 33
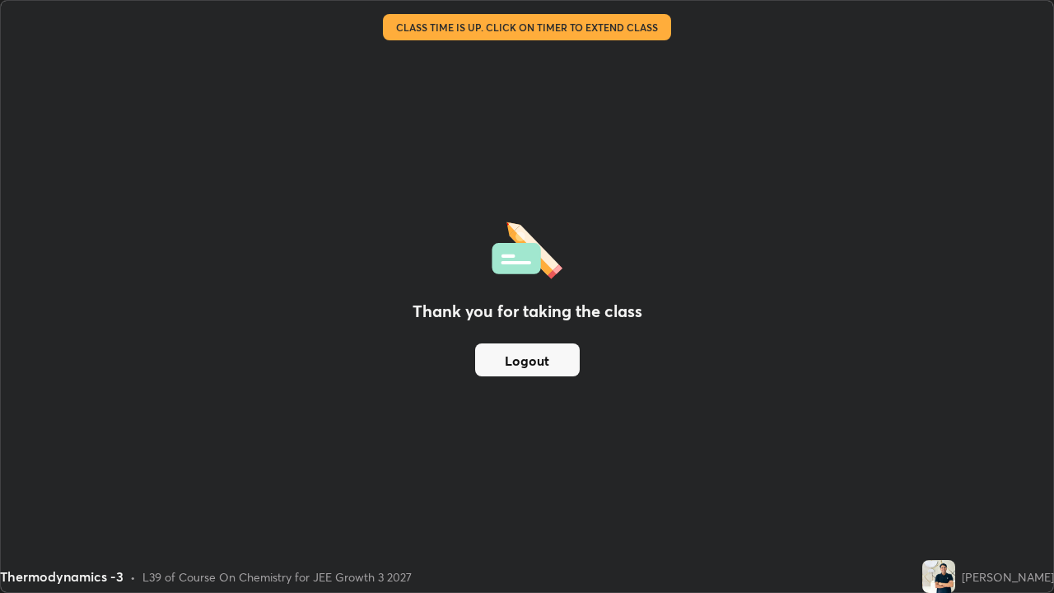
click at [548, 359] on button "Logout" at bounding box center [527, 359] width 105 height 33
click at [509, 355] on button "Logout" at bounding box center [527, 359] width 105 height 33
click at [509, 359] on button "Logout" at bounding box center [527, 359] width 105 height 33
click at [553, 361] on button "Logout" at bounding box center [527, 359] width 105 height 33
click at [542, 371] on button "Logout" at bounding box center [527, 359] width 105 height 33
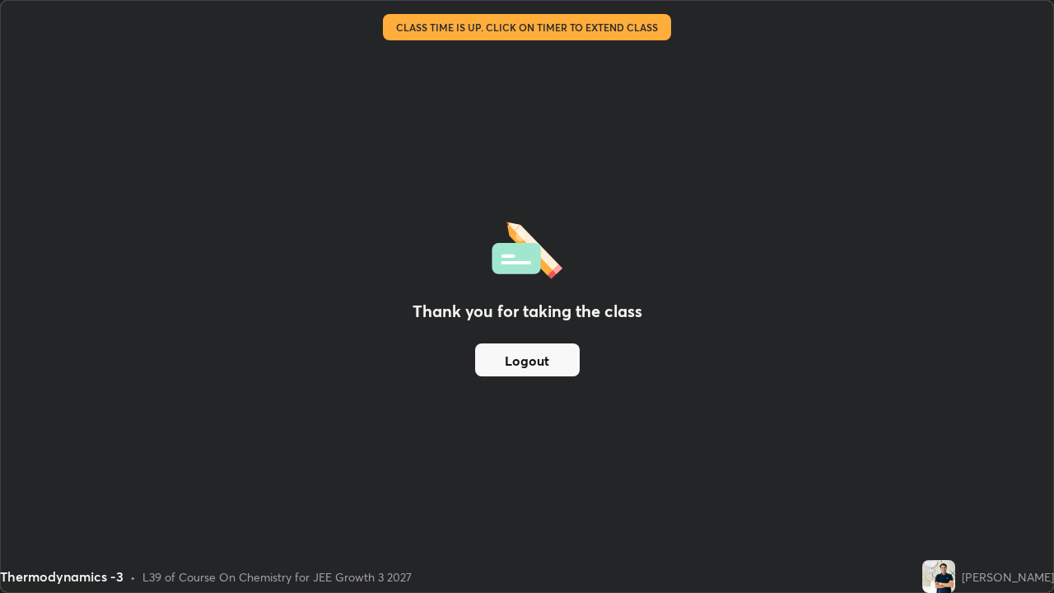
click at [534, 364] on button "Logout" at bounding box center [527, 359] width 105 height 33
click at [532, 352] on button "Logout" at bounding box center [527, 359] width 105 height 33
click at [527, 360] on button "Logout" at bounding box center [527, 359] width 105 height 33
click at [487, 362] on button "Logout" at bounding box center [527, 359] width 105 height 33
click at [497, 362] on button "Logout" at bounding box center [527, 359] width 105 height 33
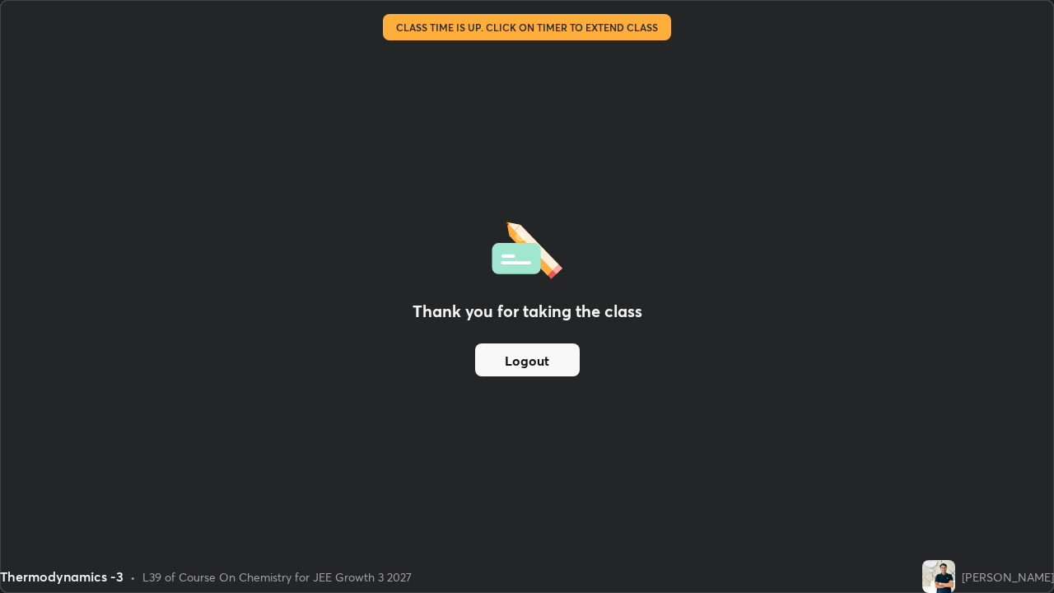
click at [499, 369] on button "Logout" at bounding box center [527, 359] width 105 height 33
click at [490, 364] on button "Logout" at bounding box center [527, 359] width 105 height 33
click at [546, 357] on button "Logout" at bounding box center [527, 359] width 105 height 33
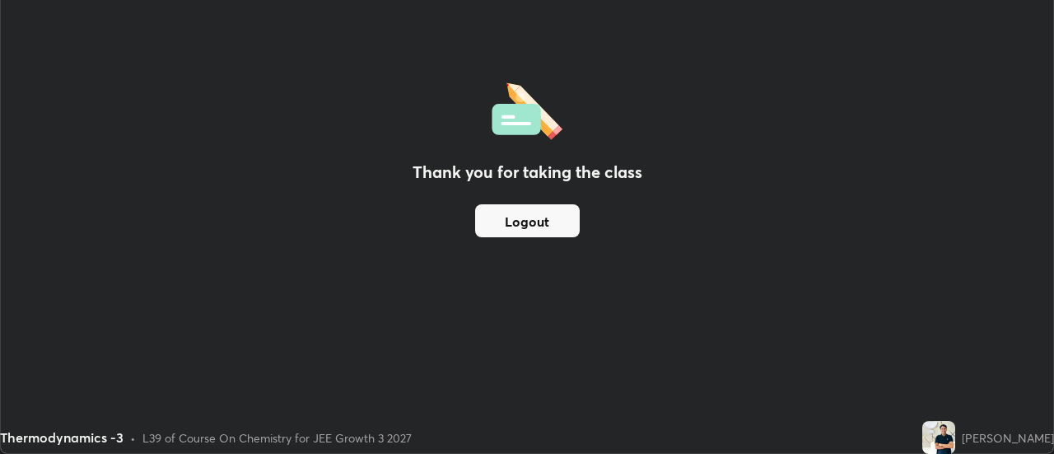
scroll to position [81853, 81253]
